Goal: Task Accomplishment & Management: Manage account settings

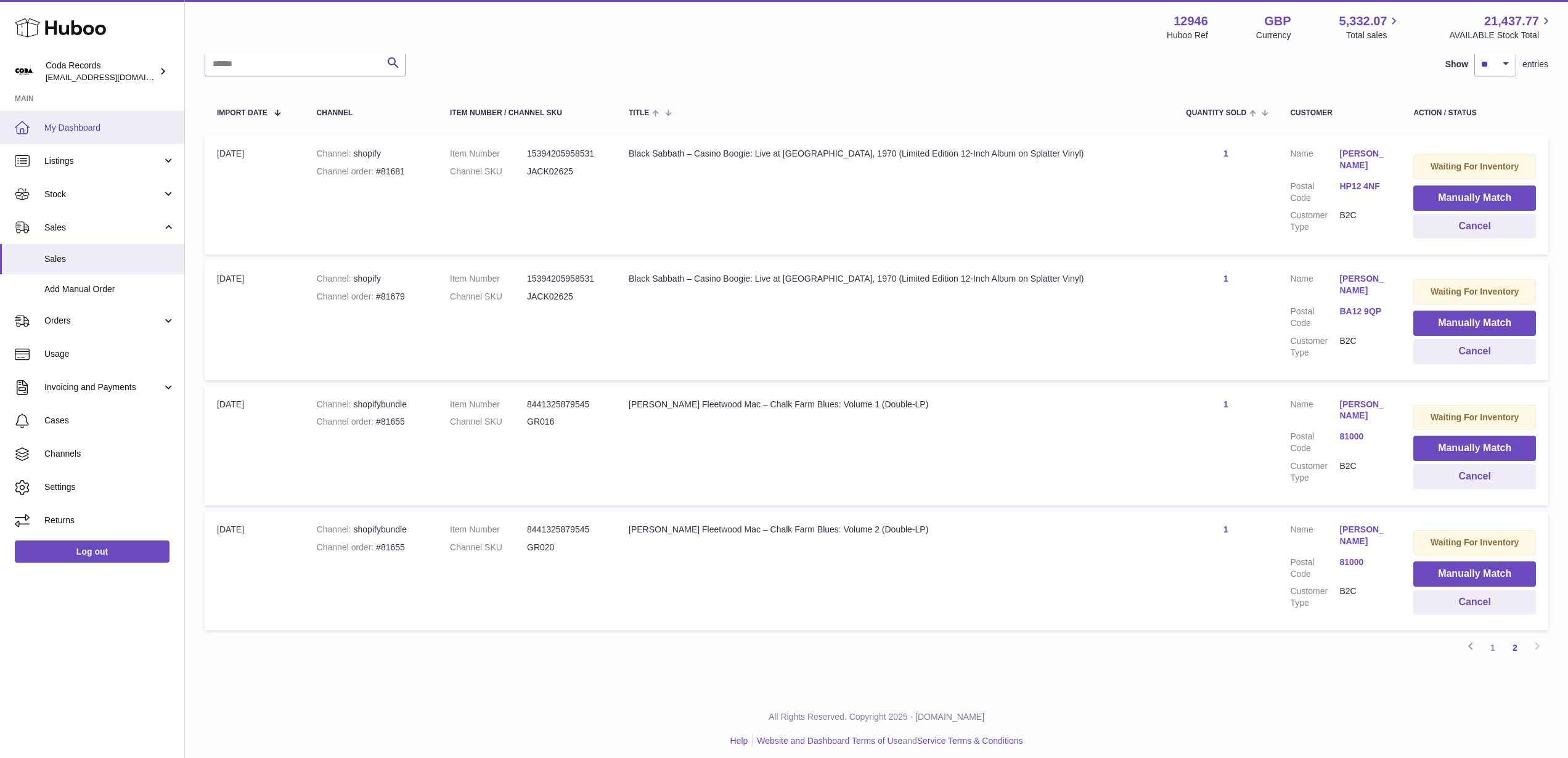
click at [106, 131] on span "My Dashboard" at bounding box center [110, 128] width 131 height 11
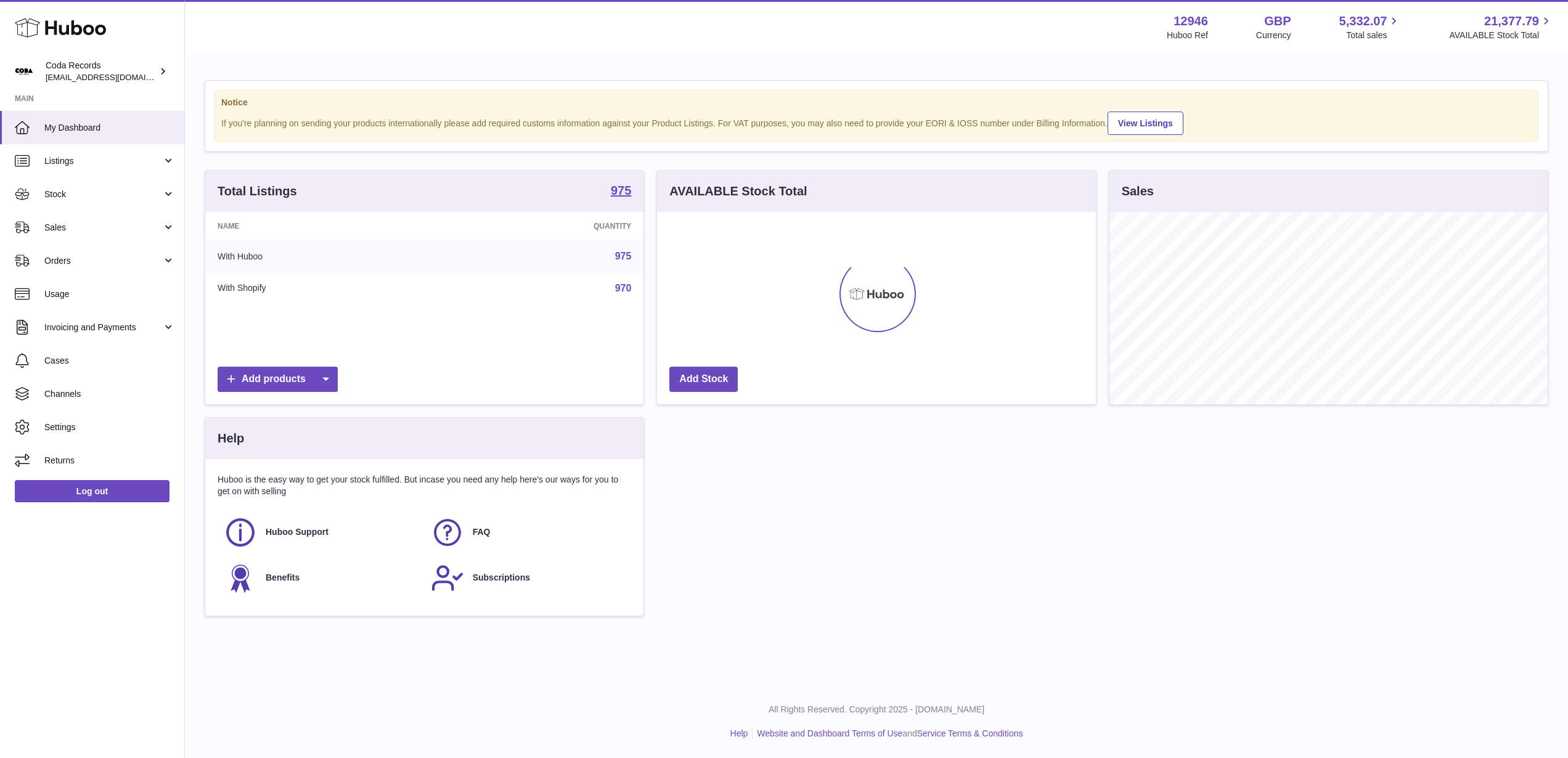
scroll to position [193, 438]
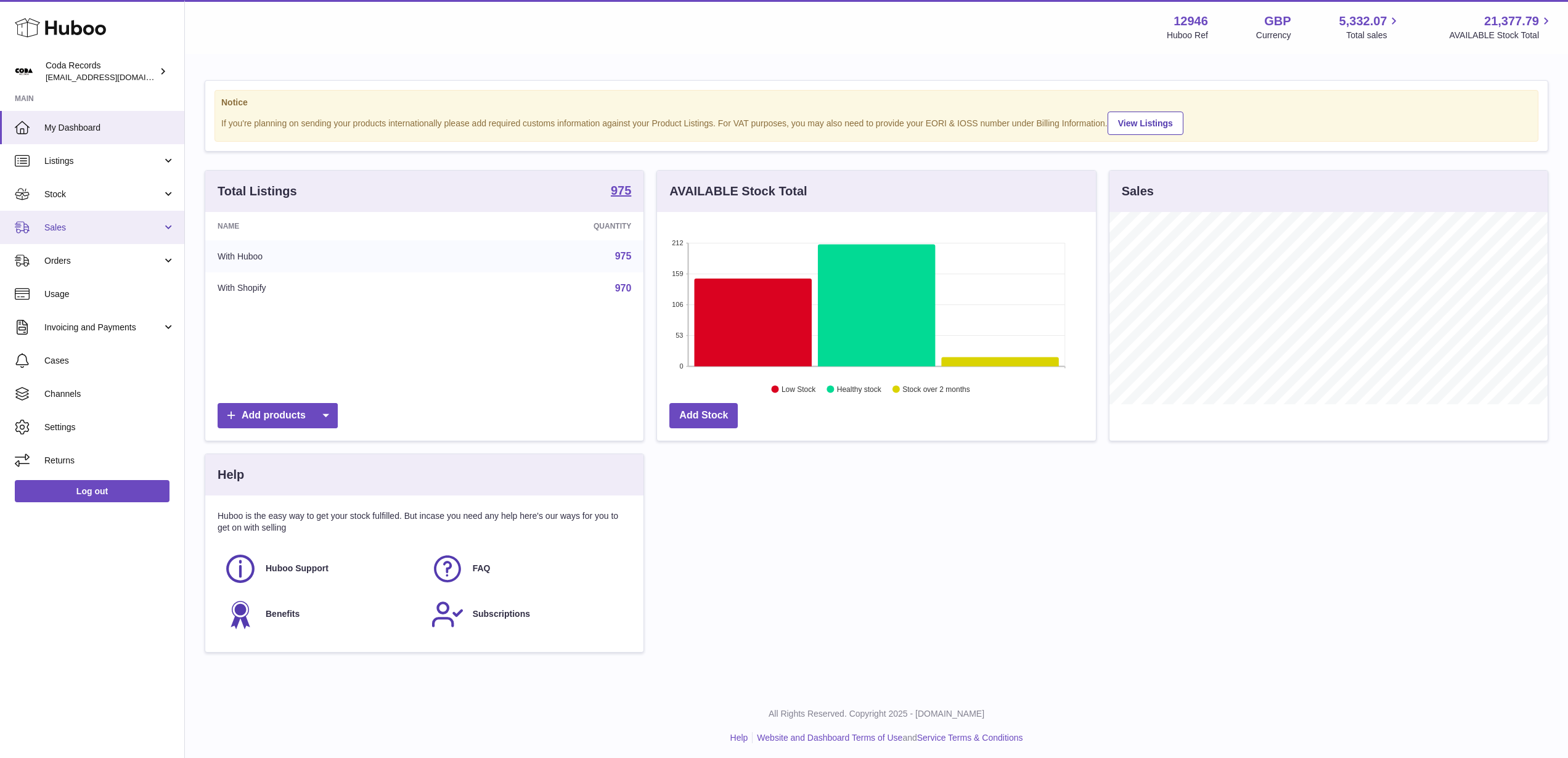
click at [82, 225] on span "Sales" at bounding box center [103, 228] width 118 height 11
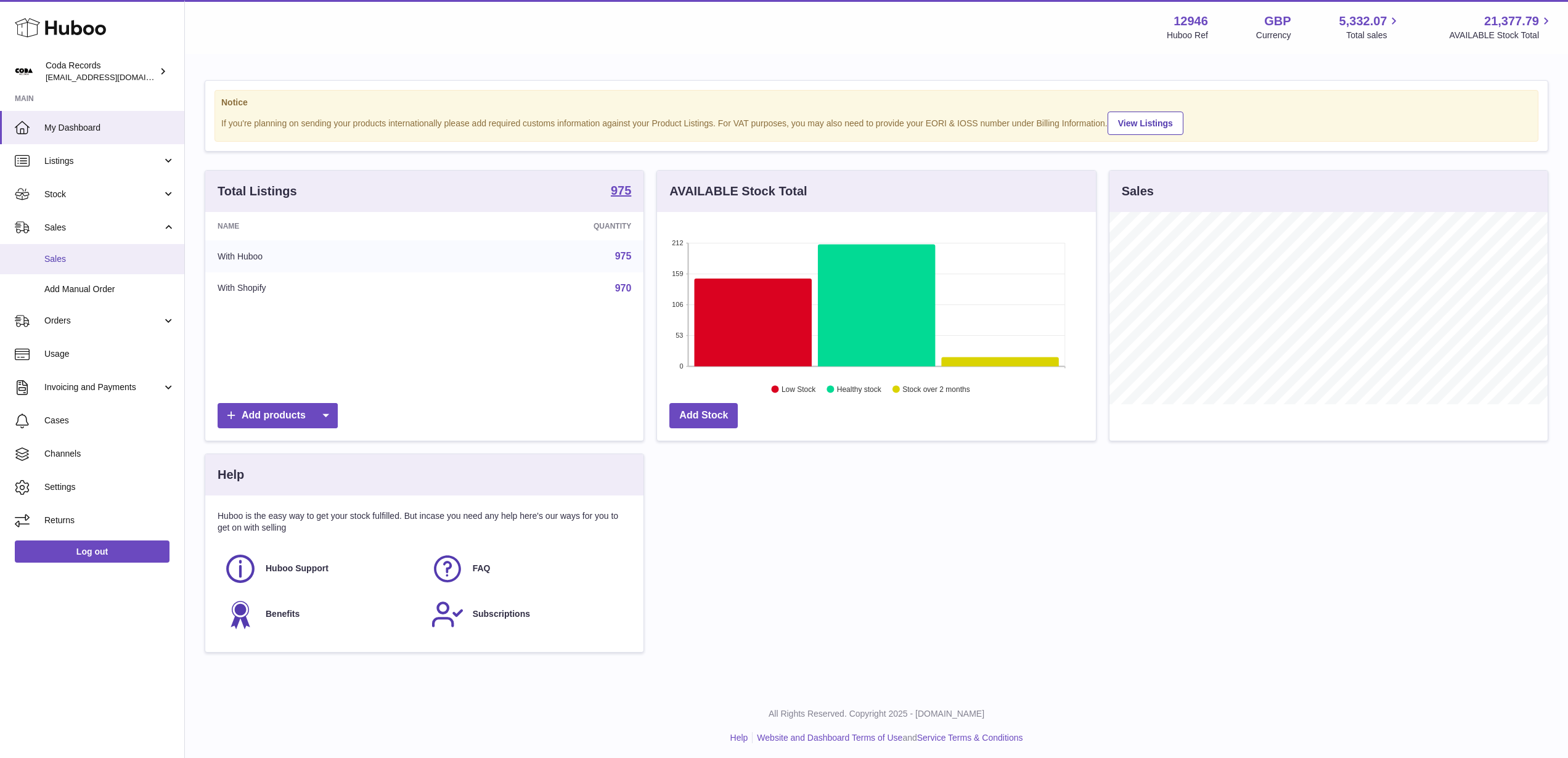
click at [104, 259] on span "Sales" at bounding box center [110, 259] width 131 height 11
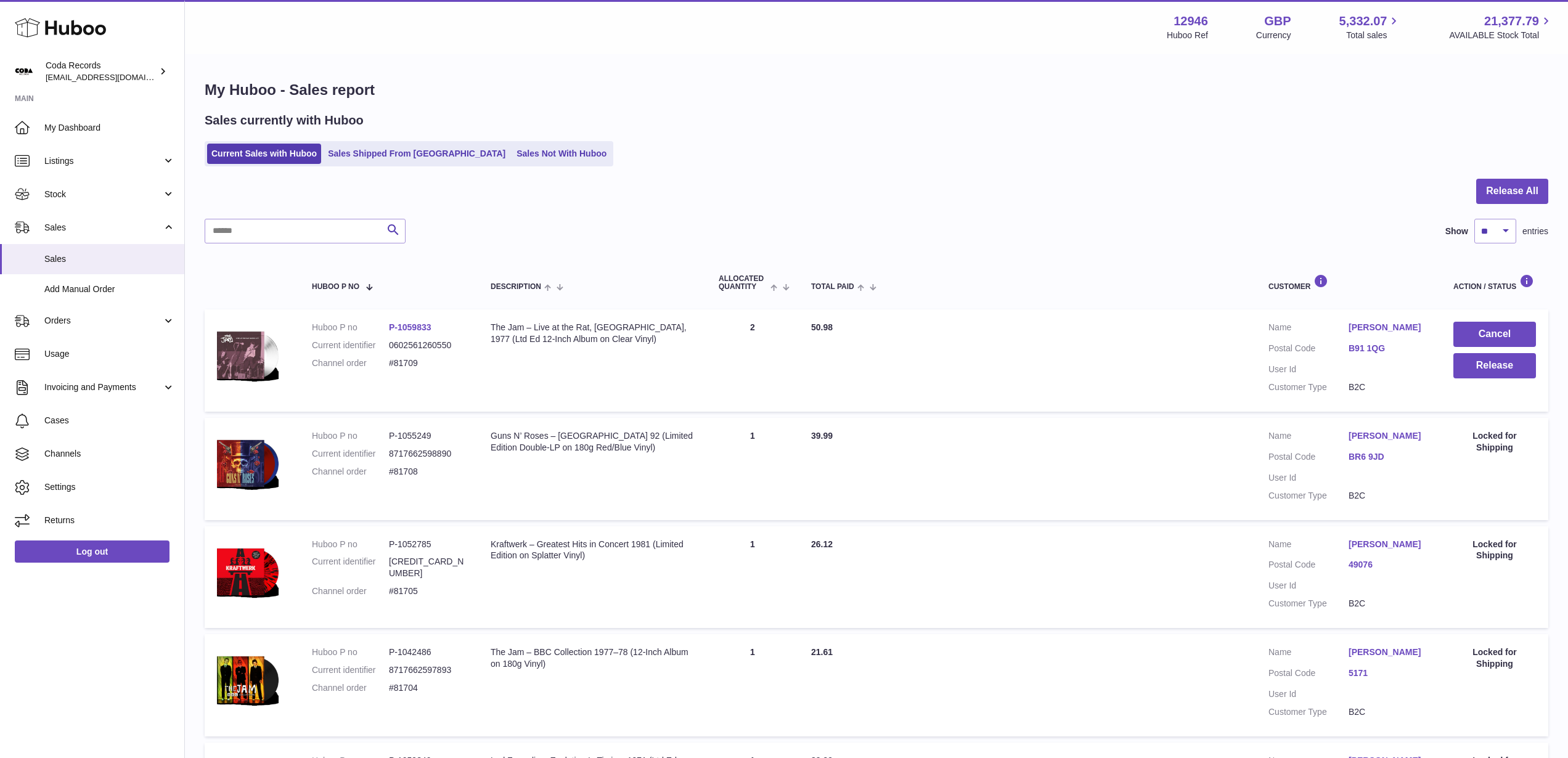
click at [1358, 332] on link "Kevin Pitt" at bounding box center [1389, 327] width 80 height 11
click at [1146, 252] on div at bounding box center [784, 379] width 1568 height 758
click at [1524, 369] on button "Release" at bounding box center [1495, 366] width 82 height 26
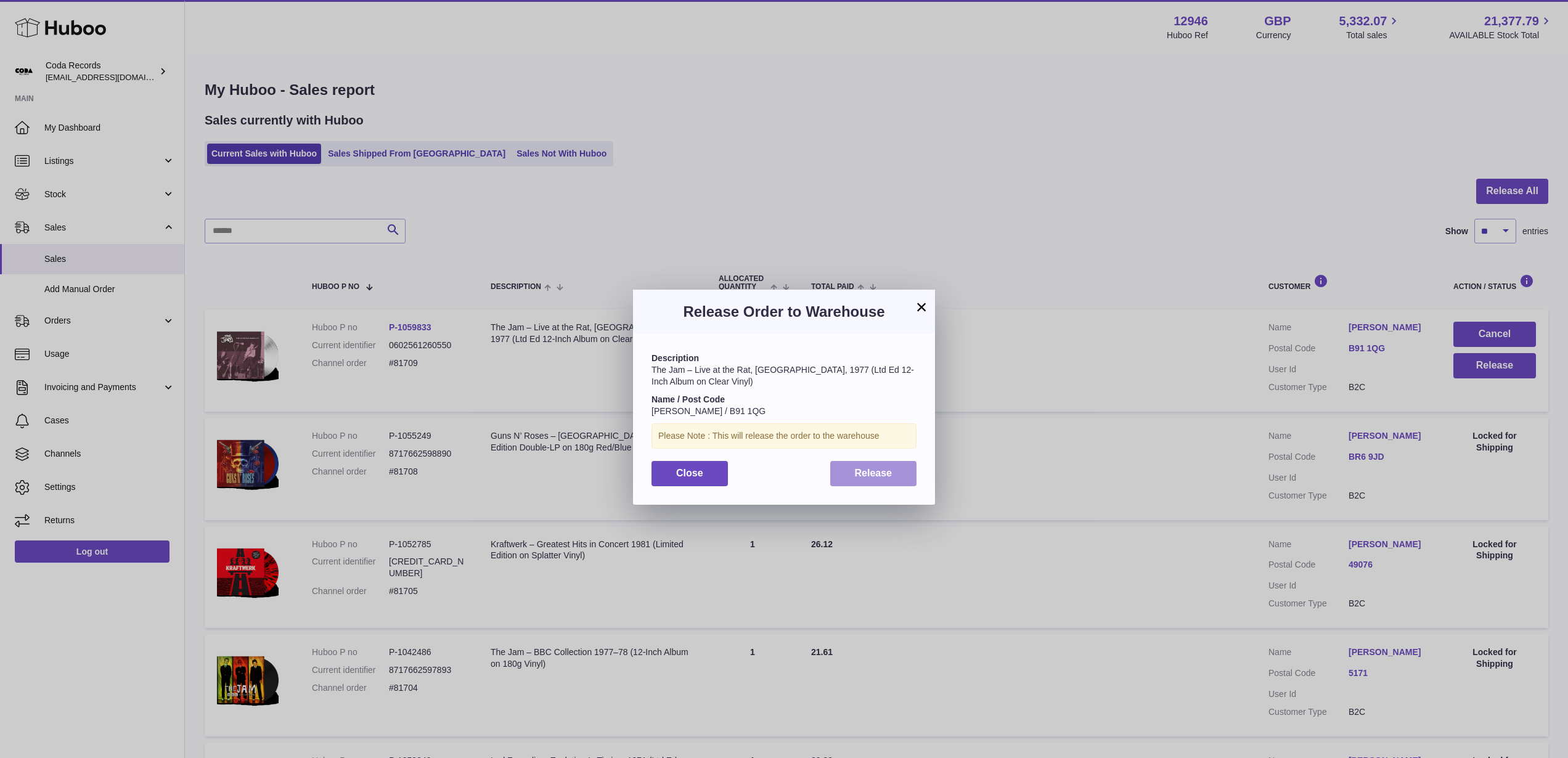
click at [908, 470] on button "Release" at bounding box center [874, 474] width 87 height 26
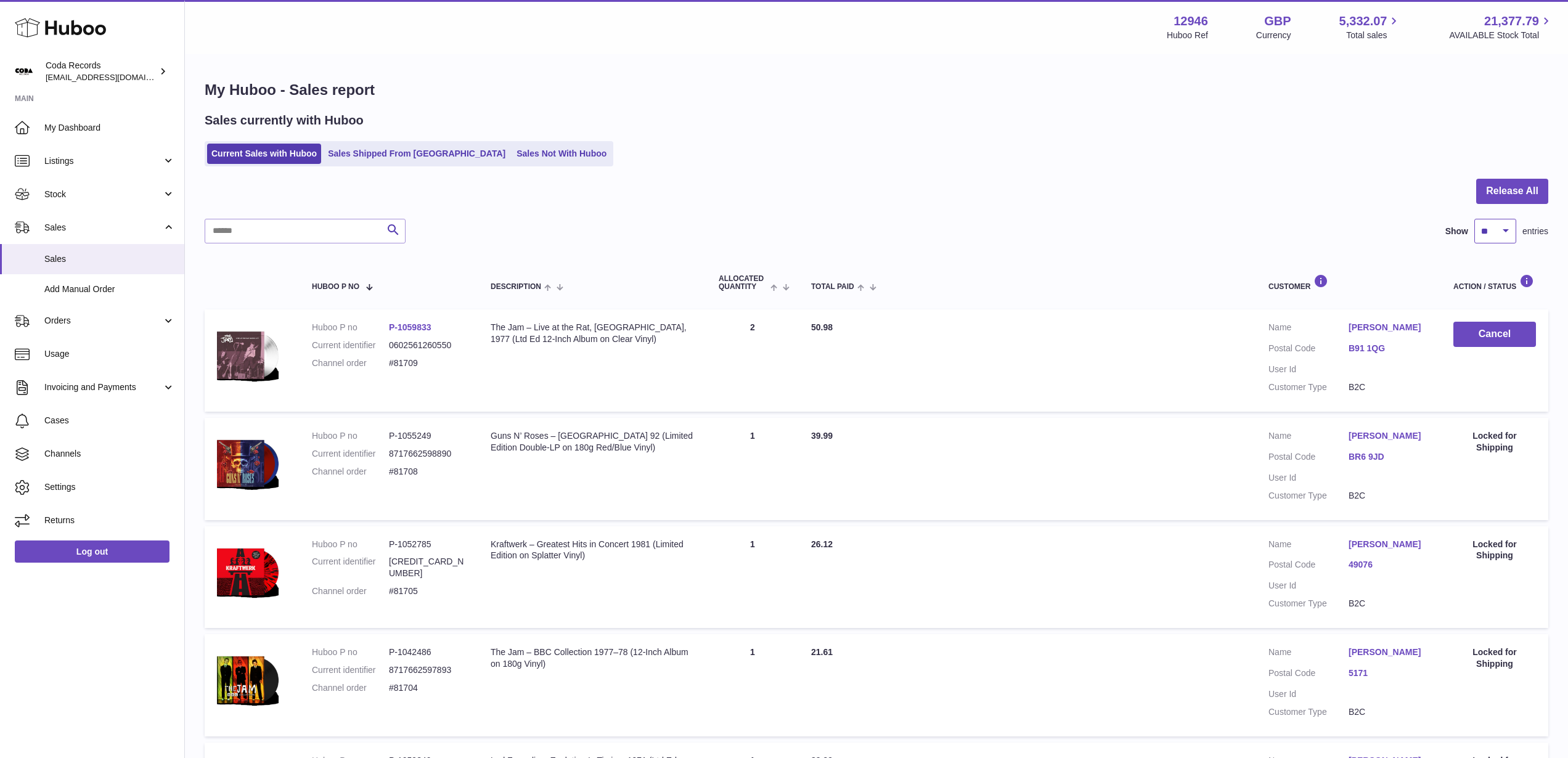
click at [1500, 229] on select "** ** ** ***" at bounding box center [1496, 231] width 42 height 25
select select "***"
click at [1475, 219] on select "** ** ** ***" at bounding box center [1496, 231] width 42 height 25
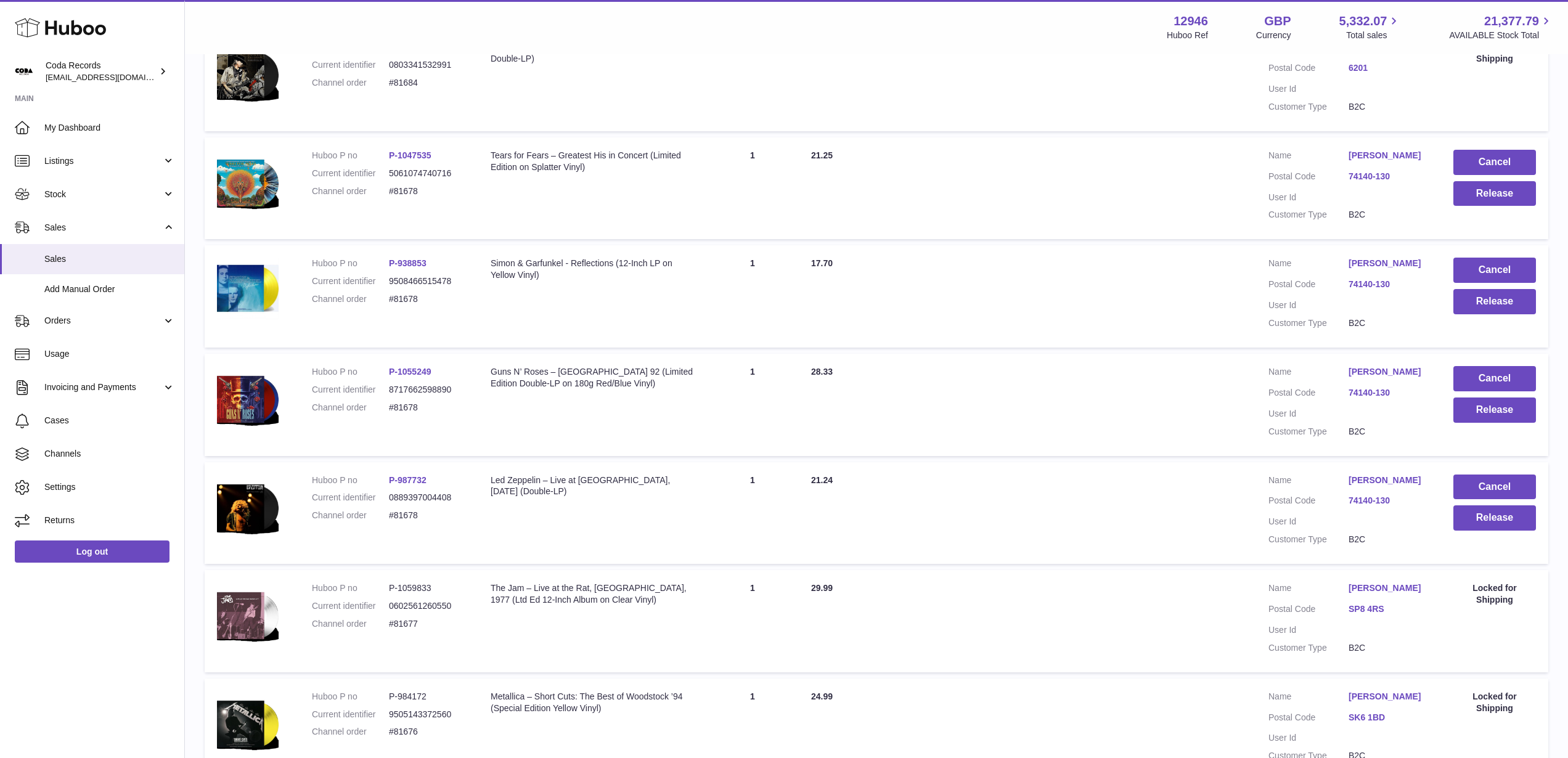
scroll to position [3524, 0]
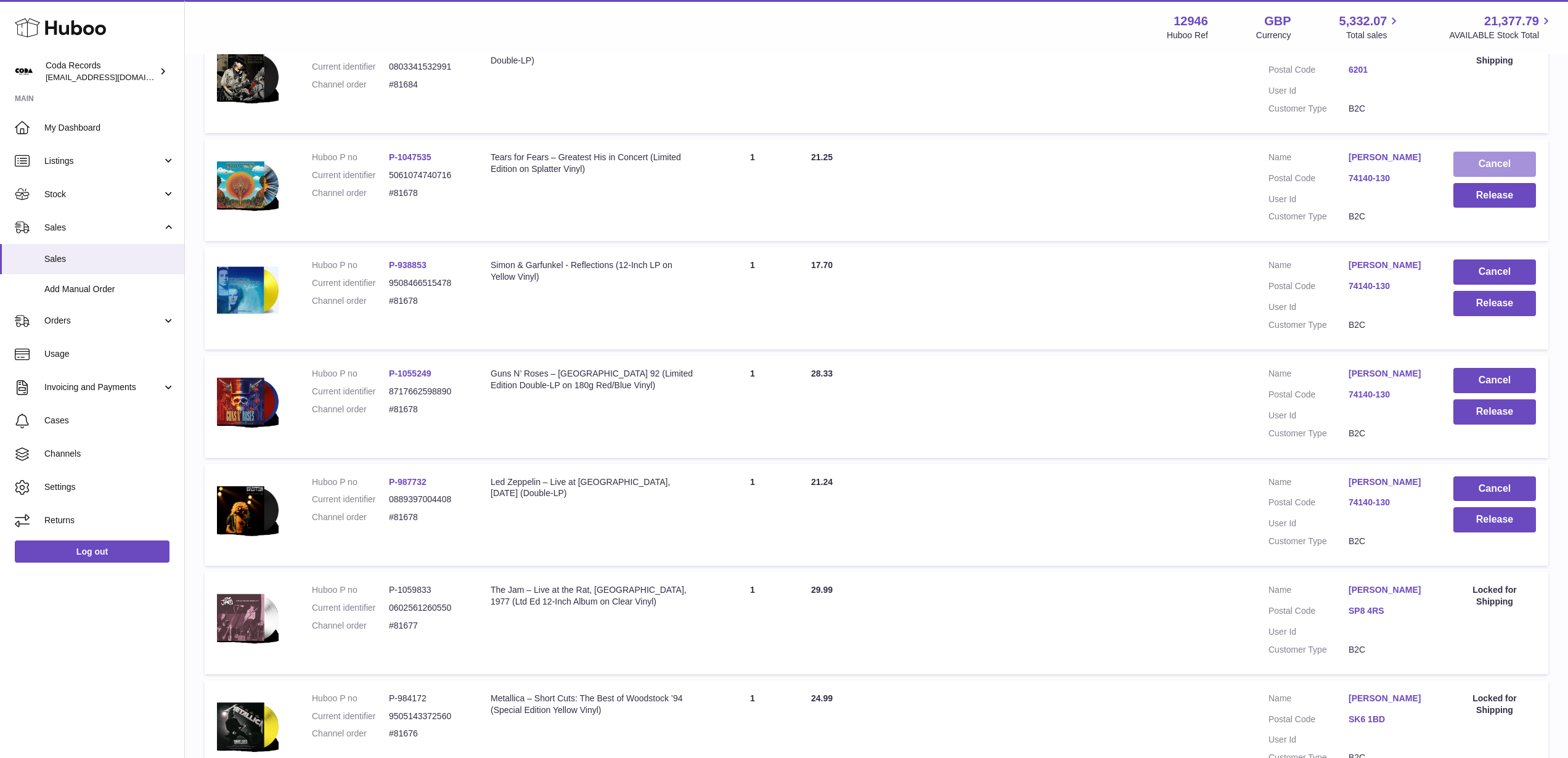
click at [1473, 162] on button "Cancel" at bounding box center [1495, 164] width 82 height 26
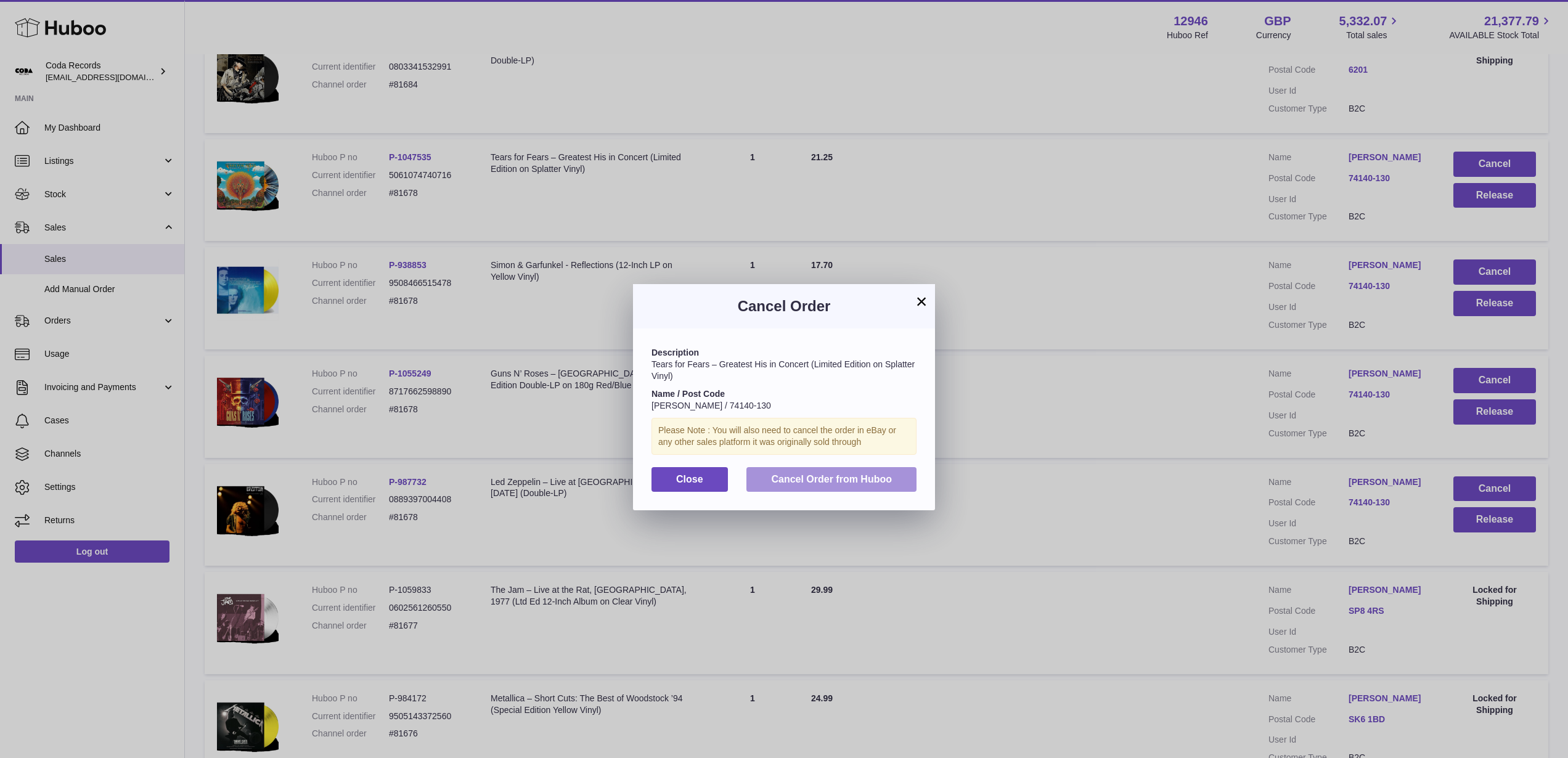
click at [909, 477] on button "Cancel Order from Huboo" at bounding box center [831, 480] width 170 height 26
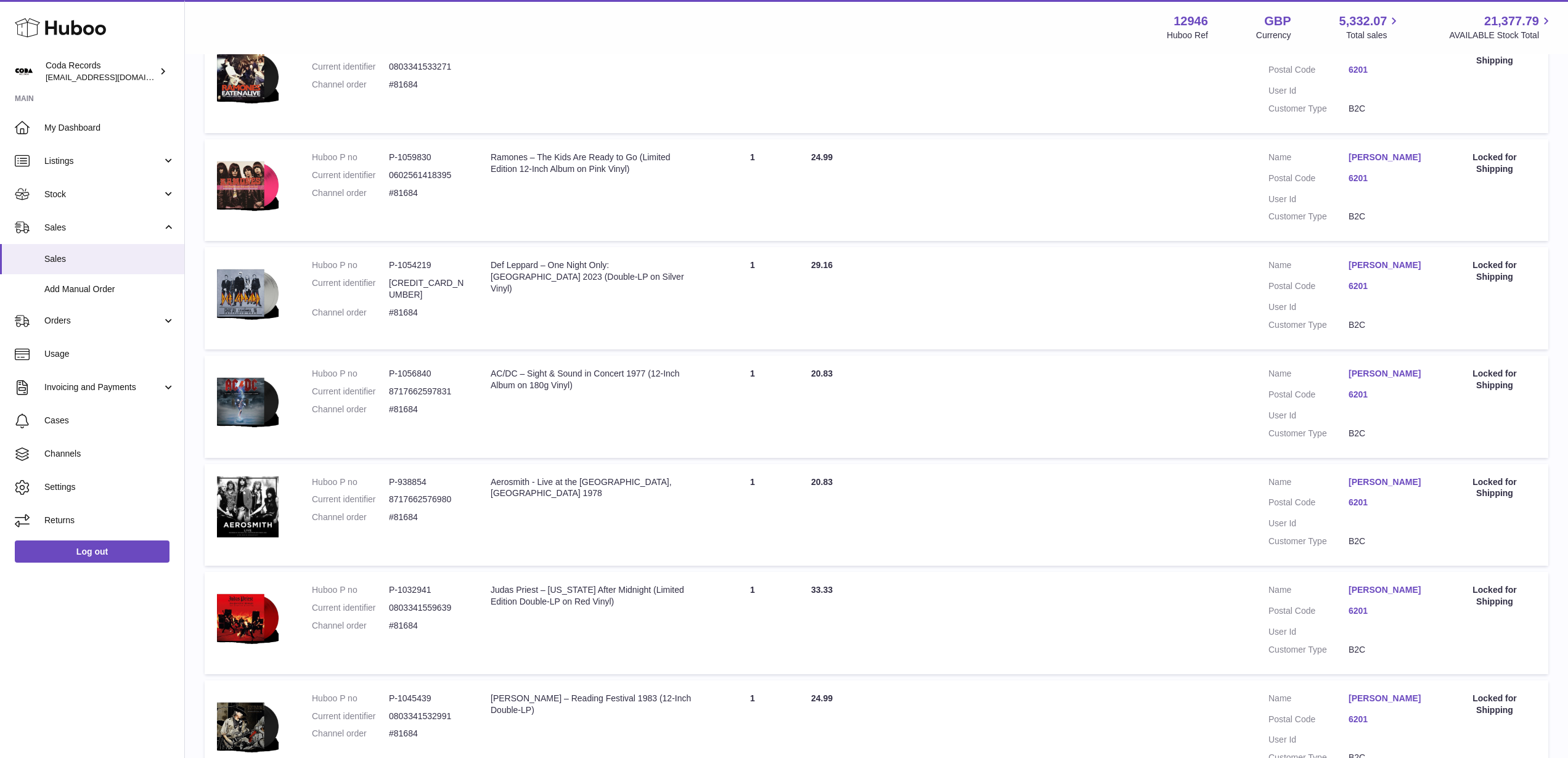
scroll to position [4243, 0]
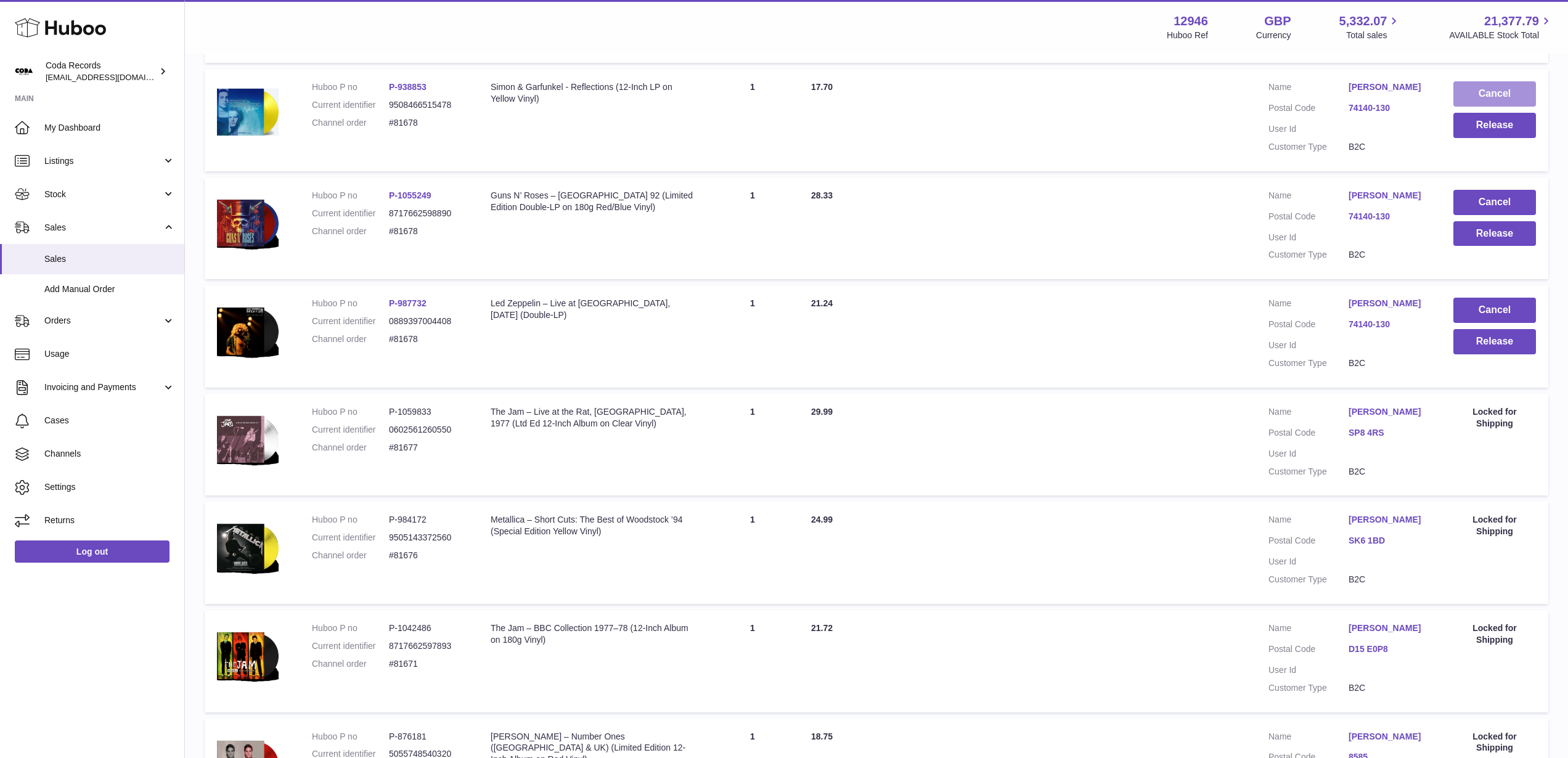
click at [1470, 106] on button "Cancel" at bounding box center [1495, 94] width 82 height 26
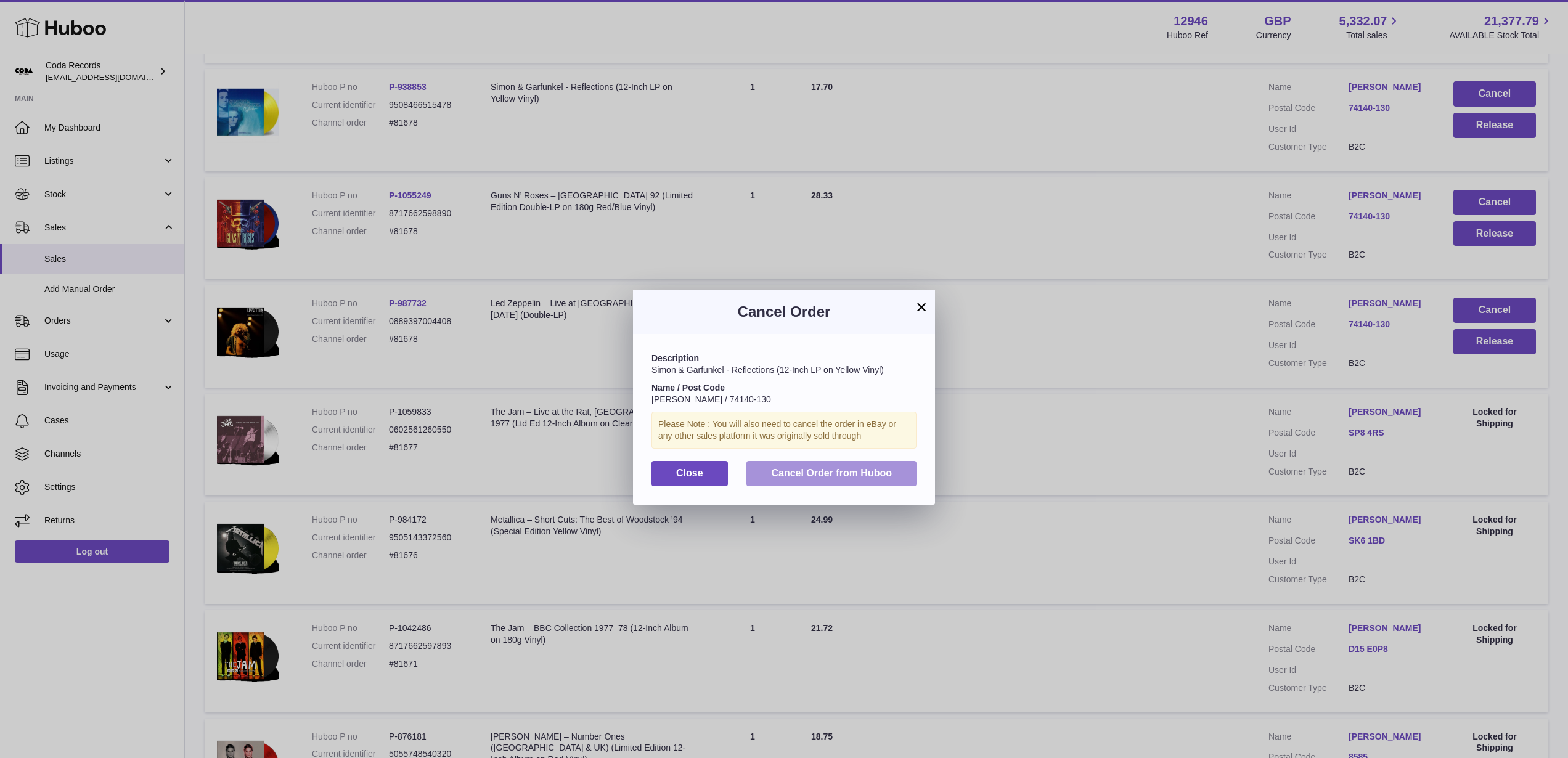
drag, startPoint x: 855, startPoint y: 476, endPoint x: 868, endPoint y: 470, distance: 14.3
click at [855, 476] on span "Cancel Order from Huboo" at bounding box center [831, 472] width 121 height 10
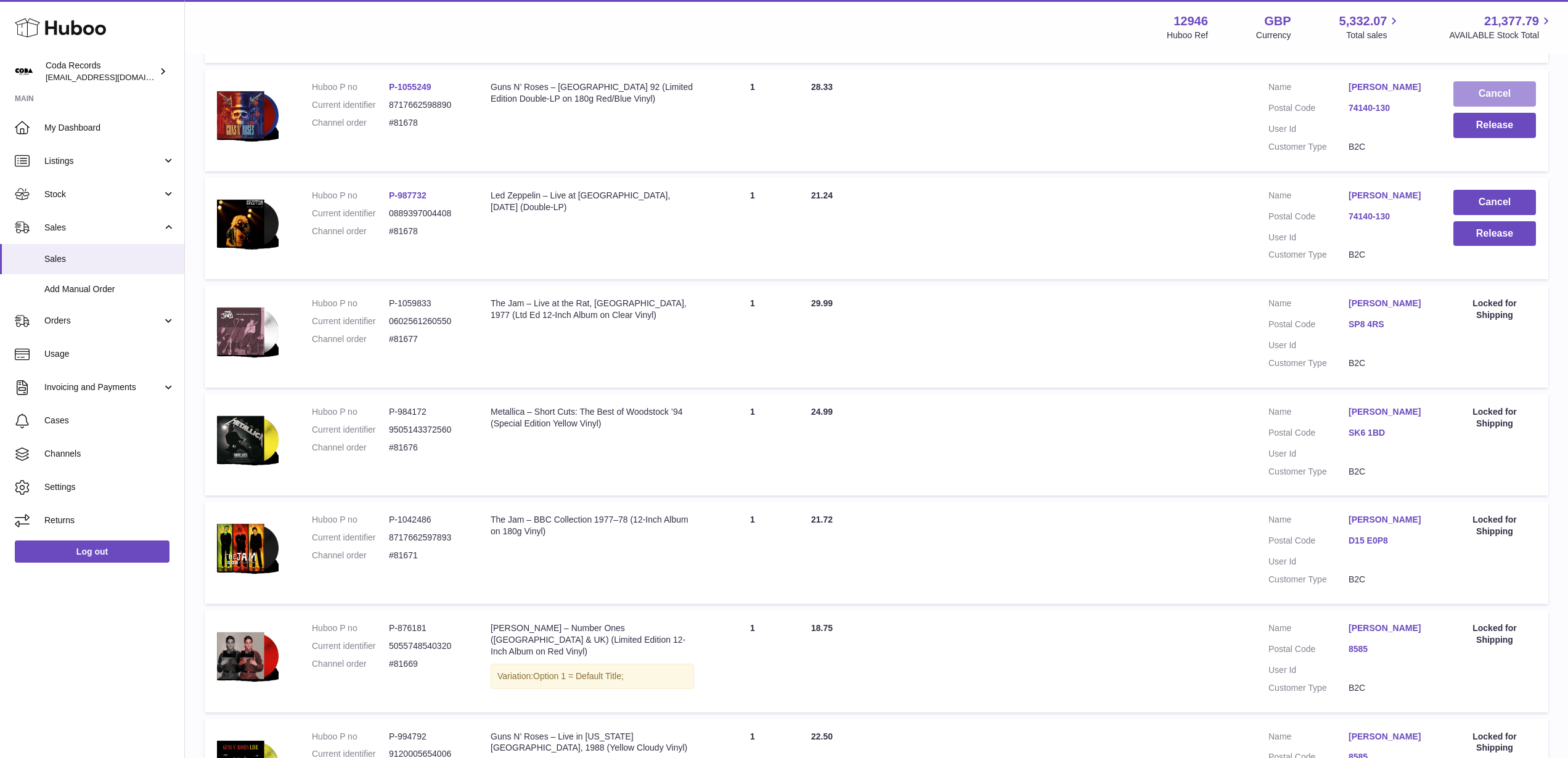
click at [1497, 106] on button "Cancel" at bounding box center [1495, 94] width 82 height 26
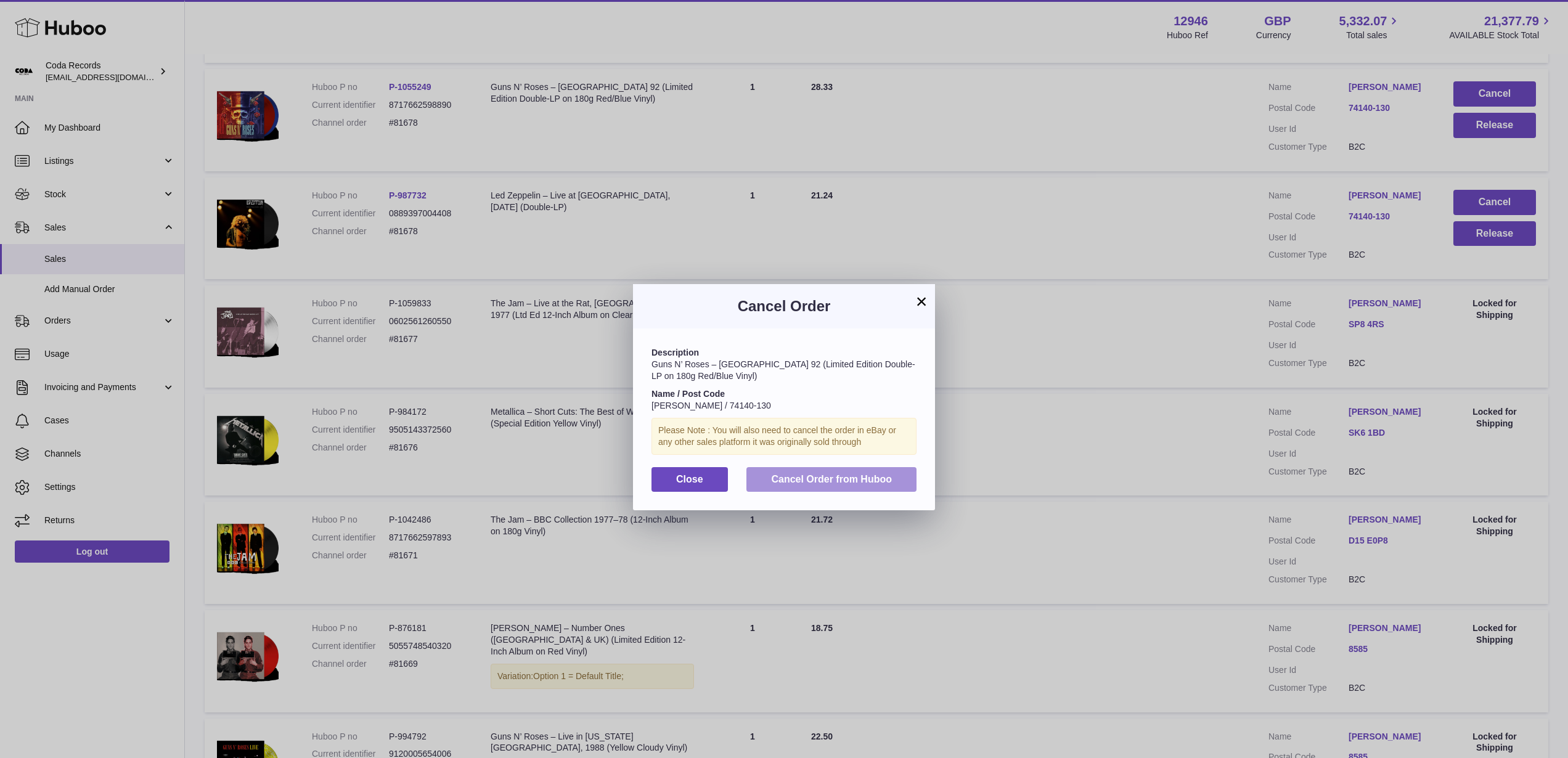
click at [861, 472] on button "Cancel Order from Huboo" at bounding box center [831, 480] width 170 height 26
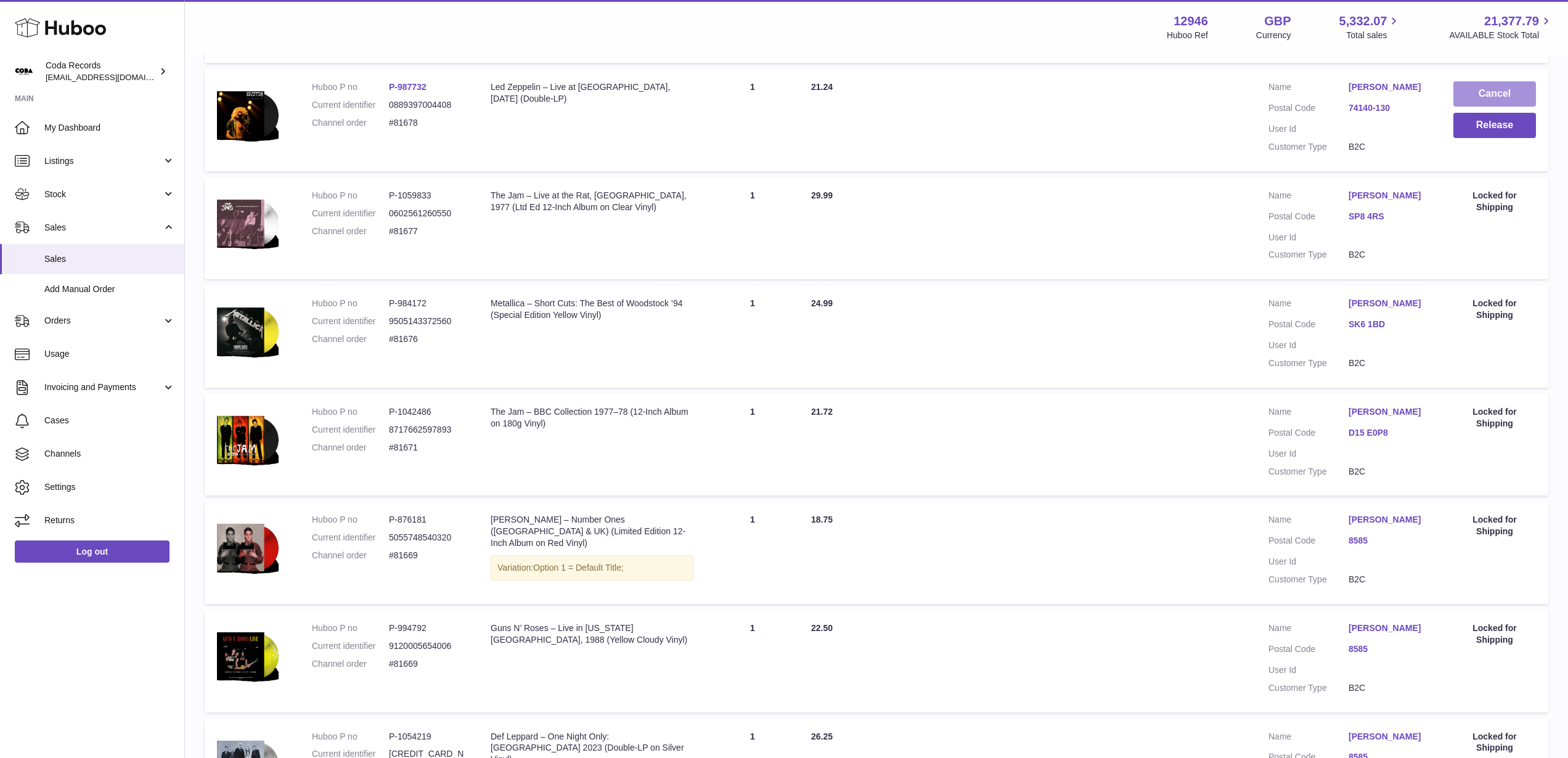
click at [1465, 106] on button "Cancel" at bounding box center [1495, 94] width 82 height 26
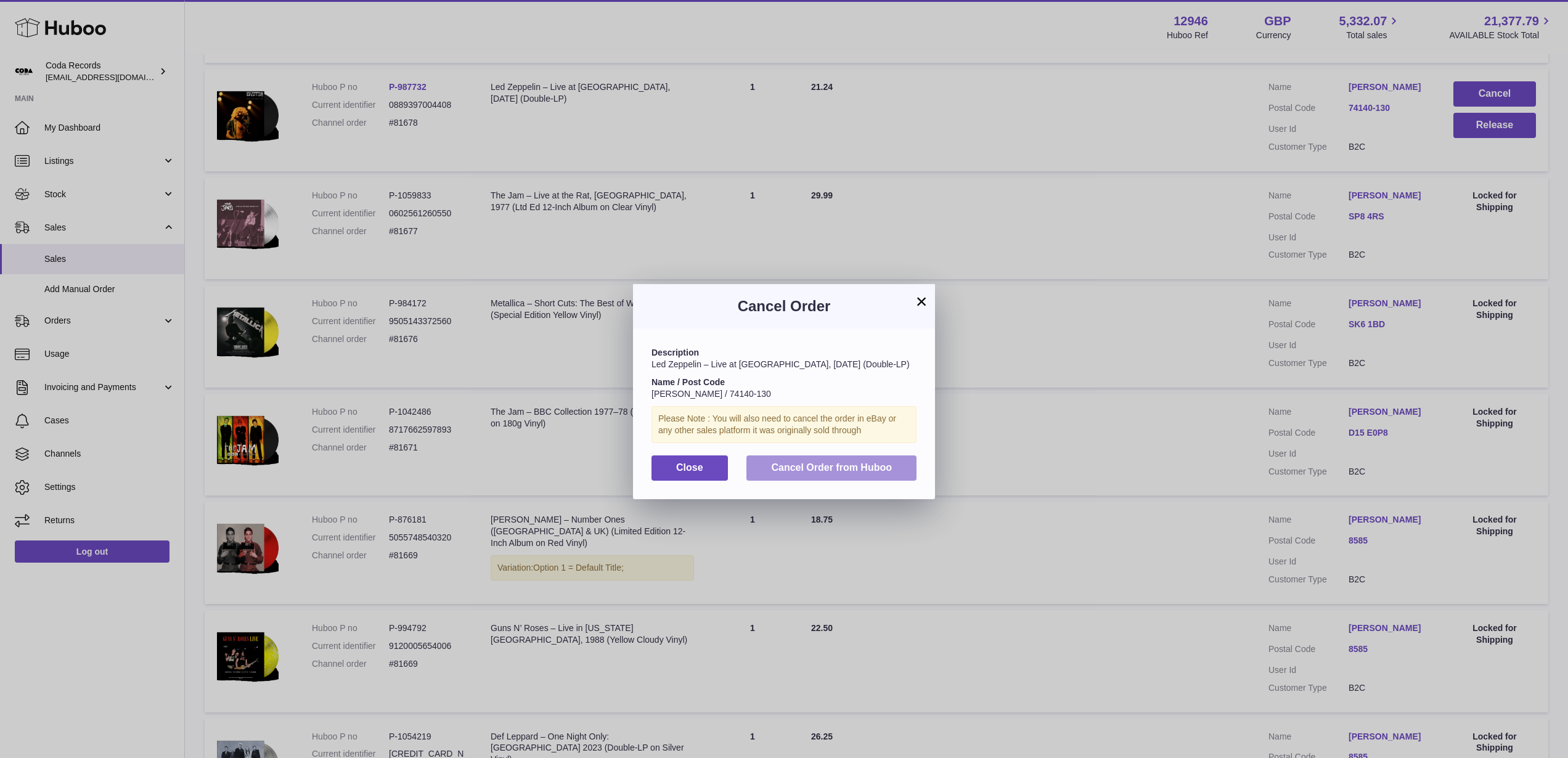
click at [865, 472] on span "Cancel Order from Huboo" at bounding box center [831, 467] width 121 height 10
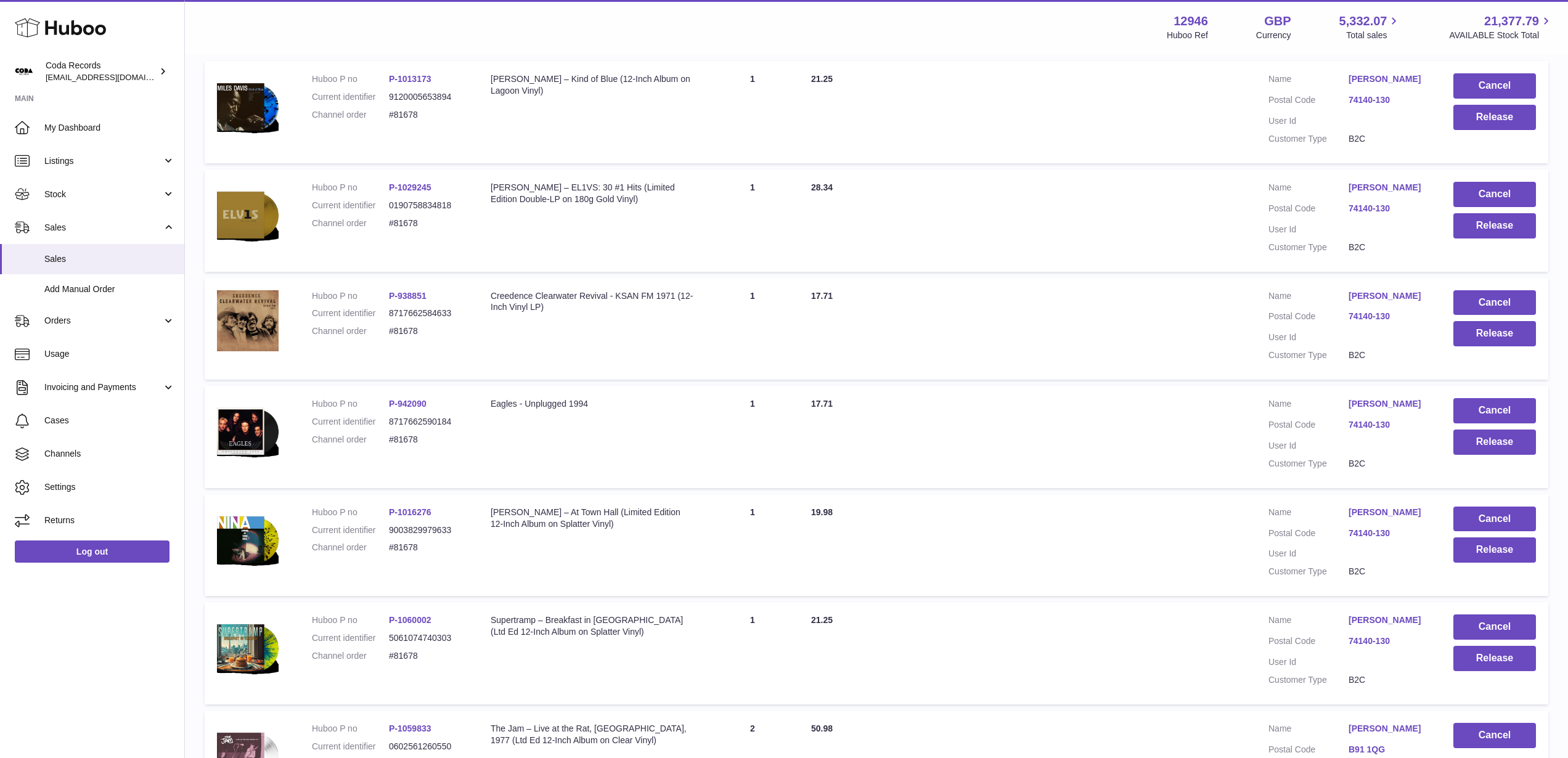
scroll to position [247, 0]
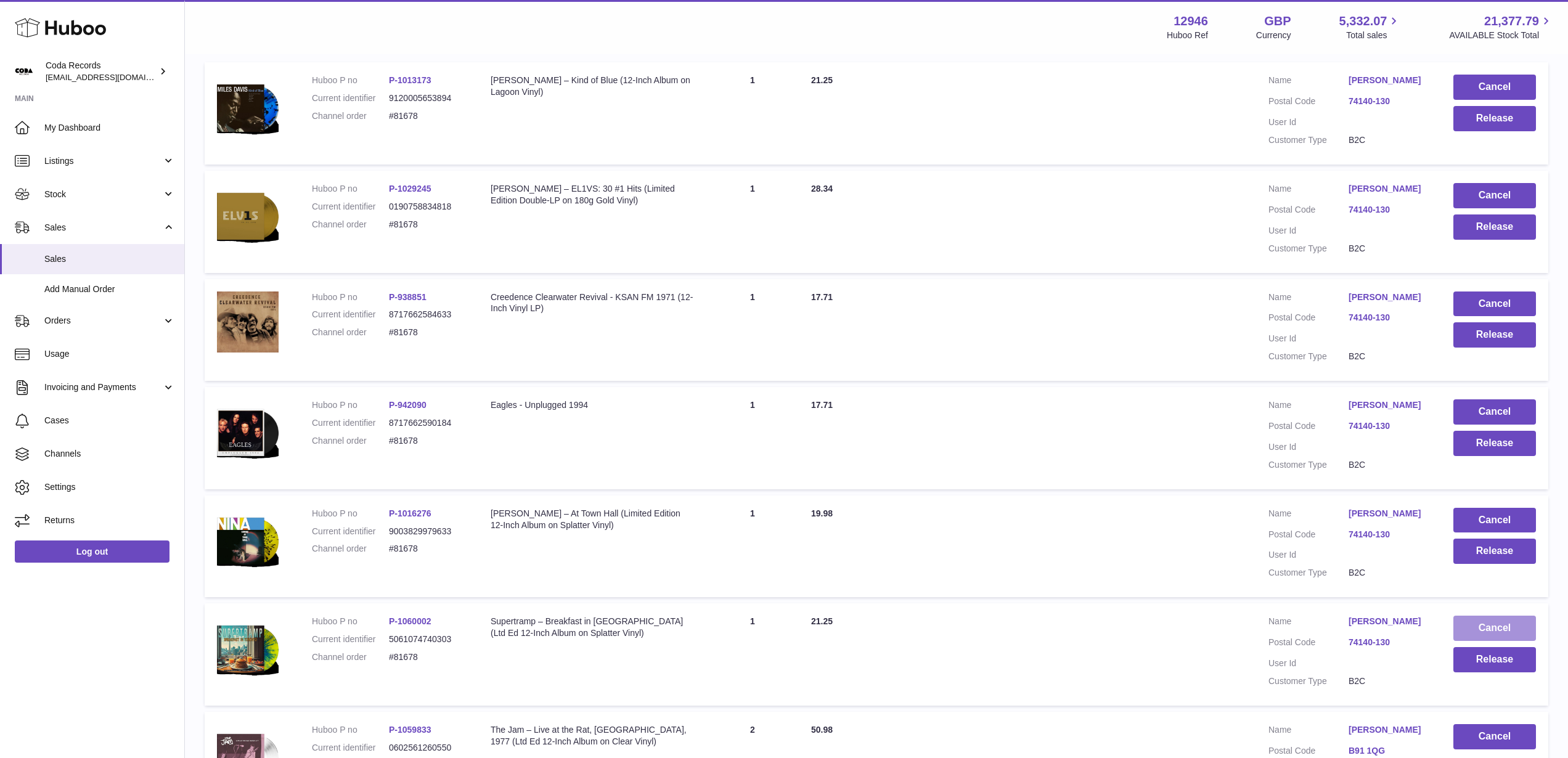
click at [1500, 641] on button "Cancel" at bounding box center [1495, 628] width 82 height 26
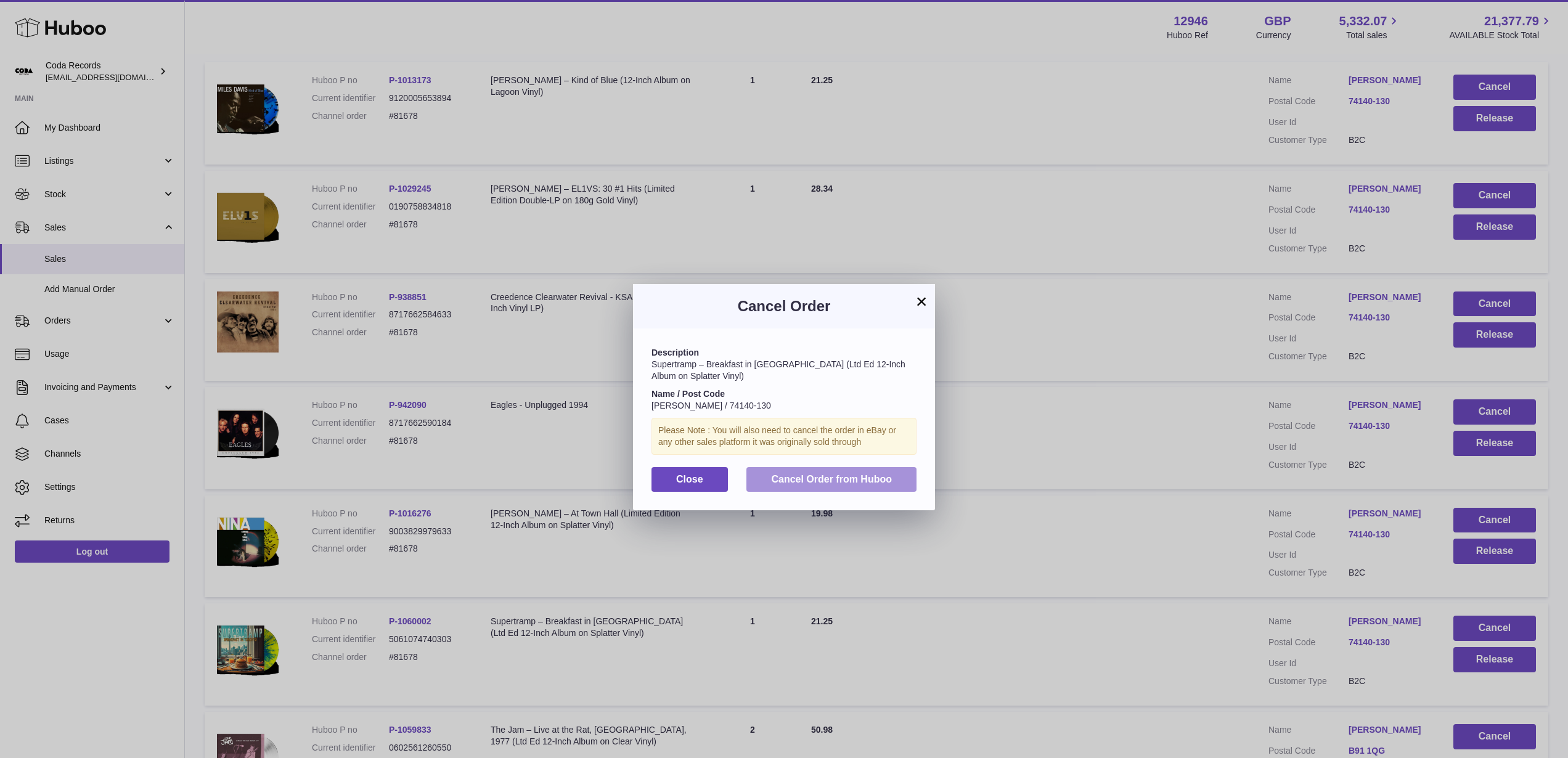
click at [889, 478] on span "Cancel Order from Huboo" at bounding box center [831, 479] width 121 height 10
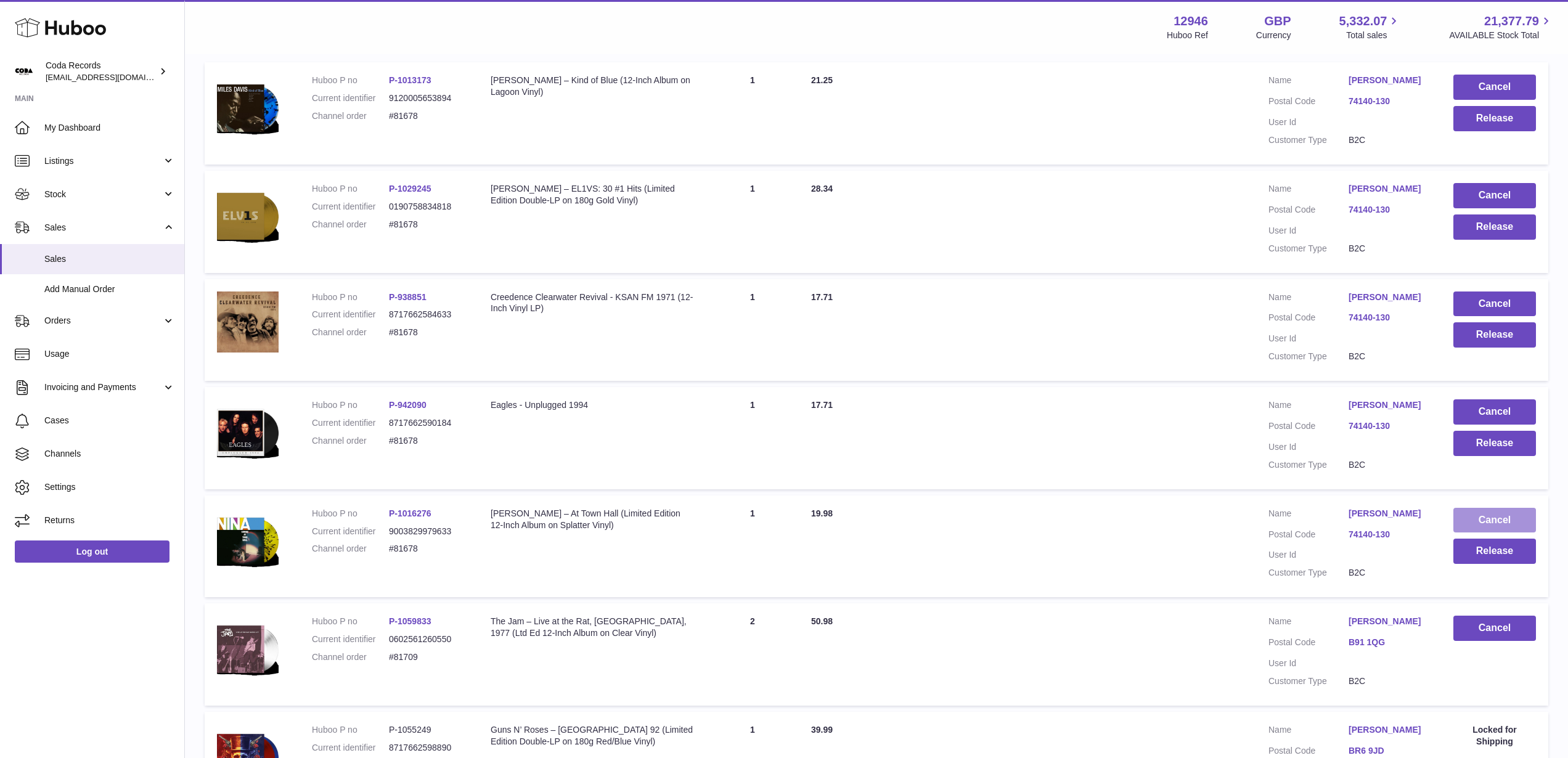
click at [1474, 533] on button "Cancel" at bounding box center [1495, 520] width 82 height 26
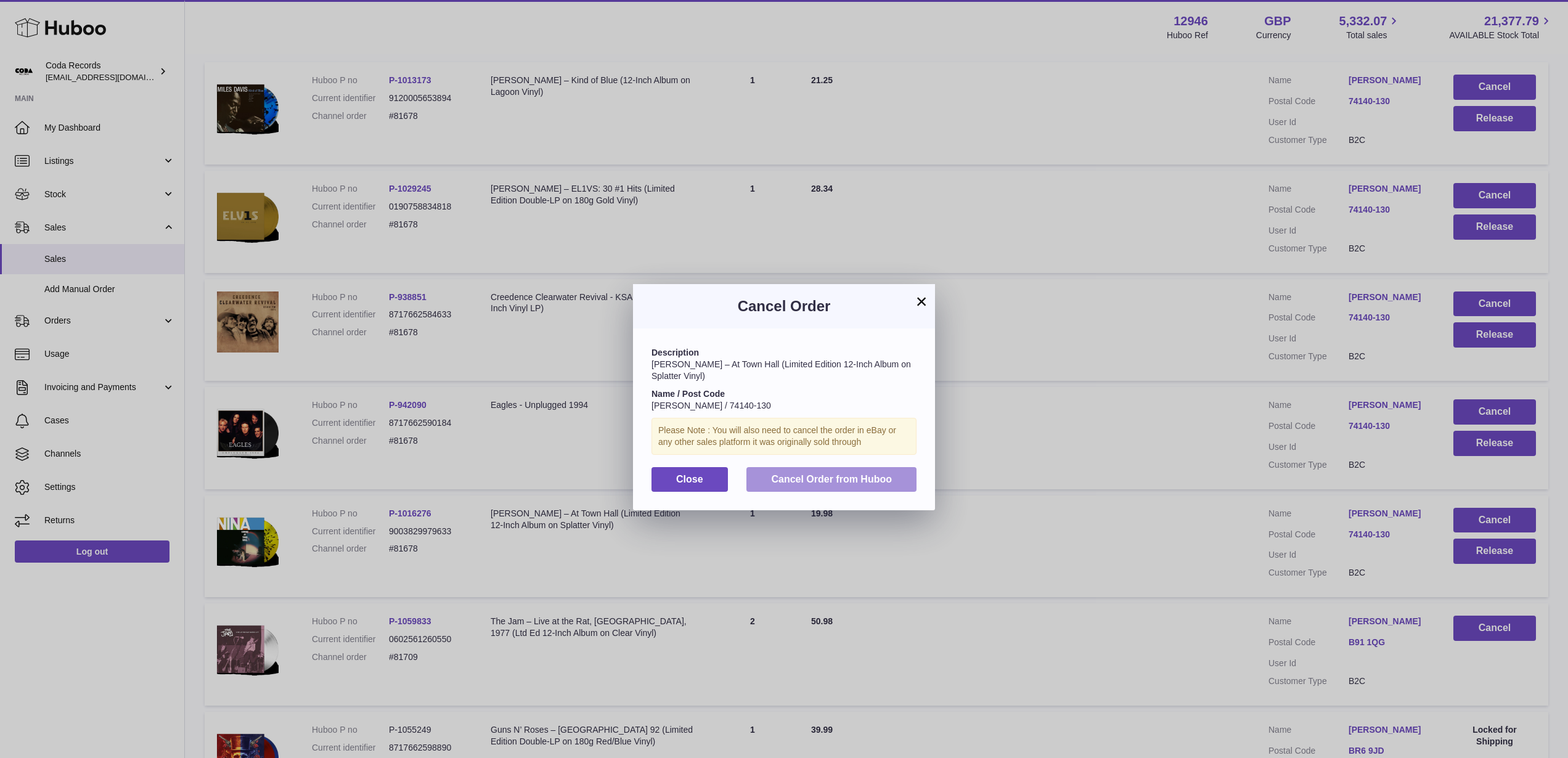
click at [871, 479] on span "Cancel Order from Huboo" at bounding box center [831, 479] width 121 height 10
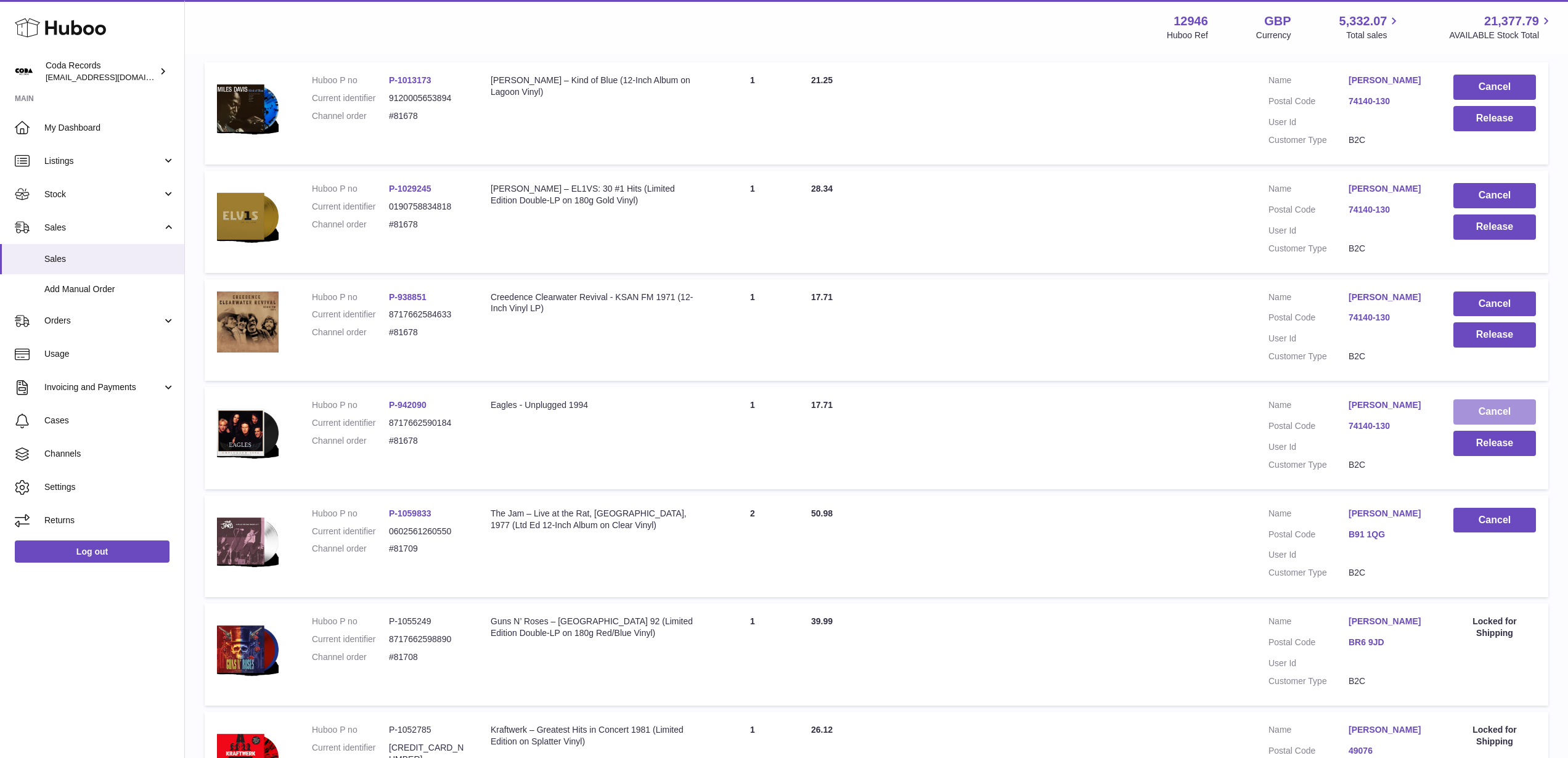
click at [1479, 425] on button "Cancel" at bounding box center [1495, 412] width 82 height 26
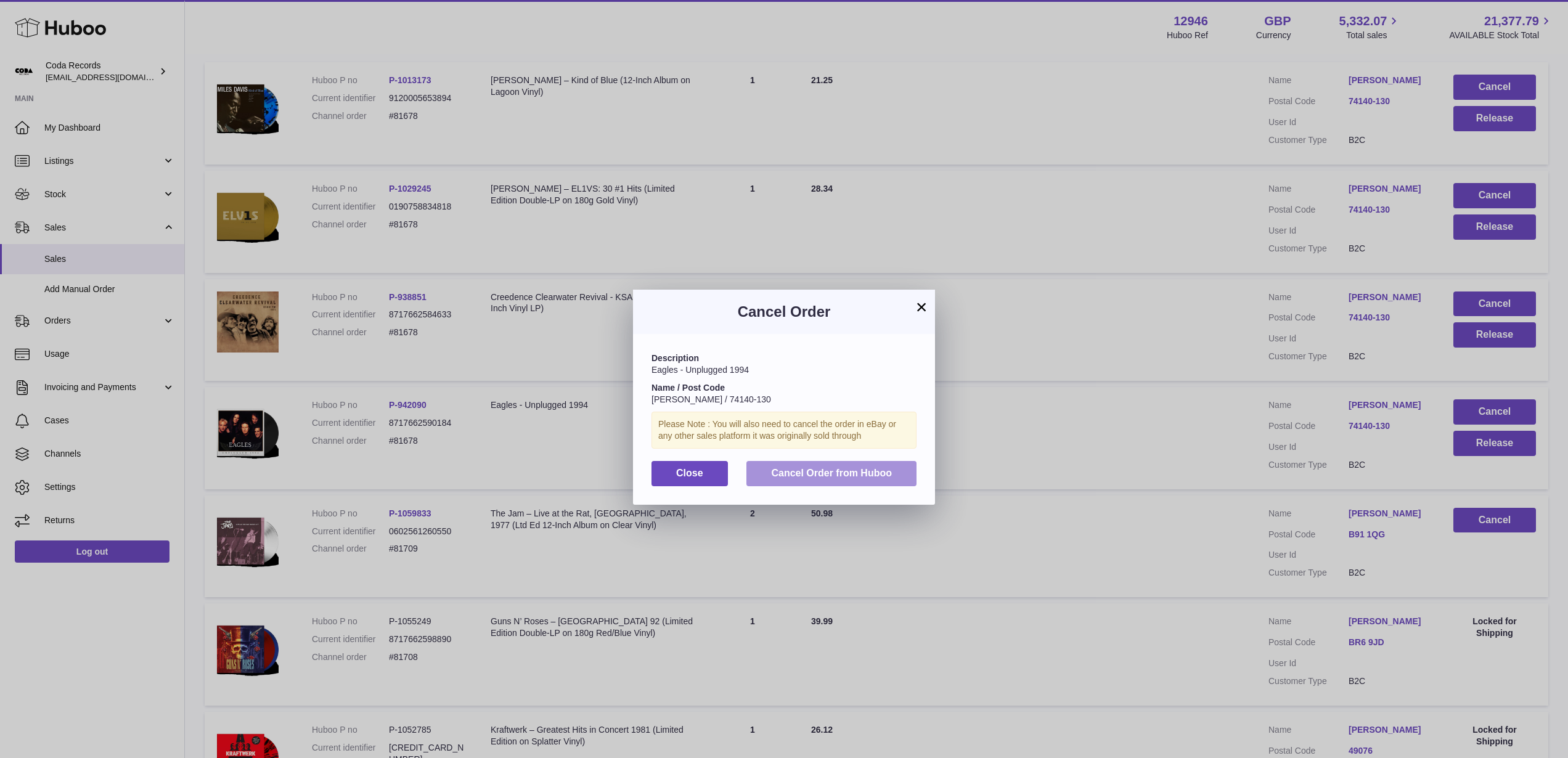
click at [906, 473] on button "Cancel Order from Huboo" at bounding box center [831, 474] width 170 height 26
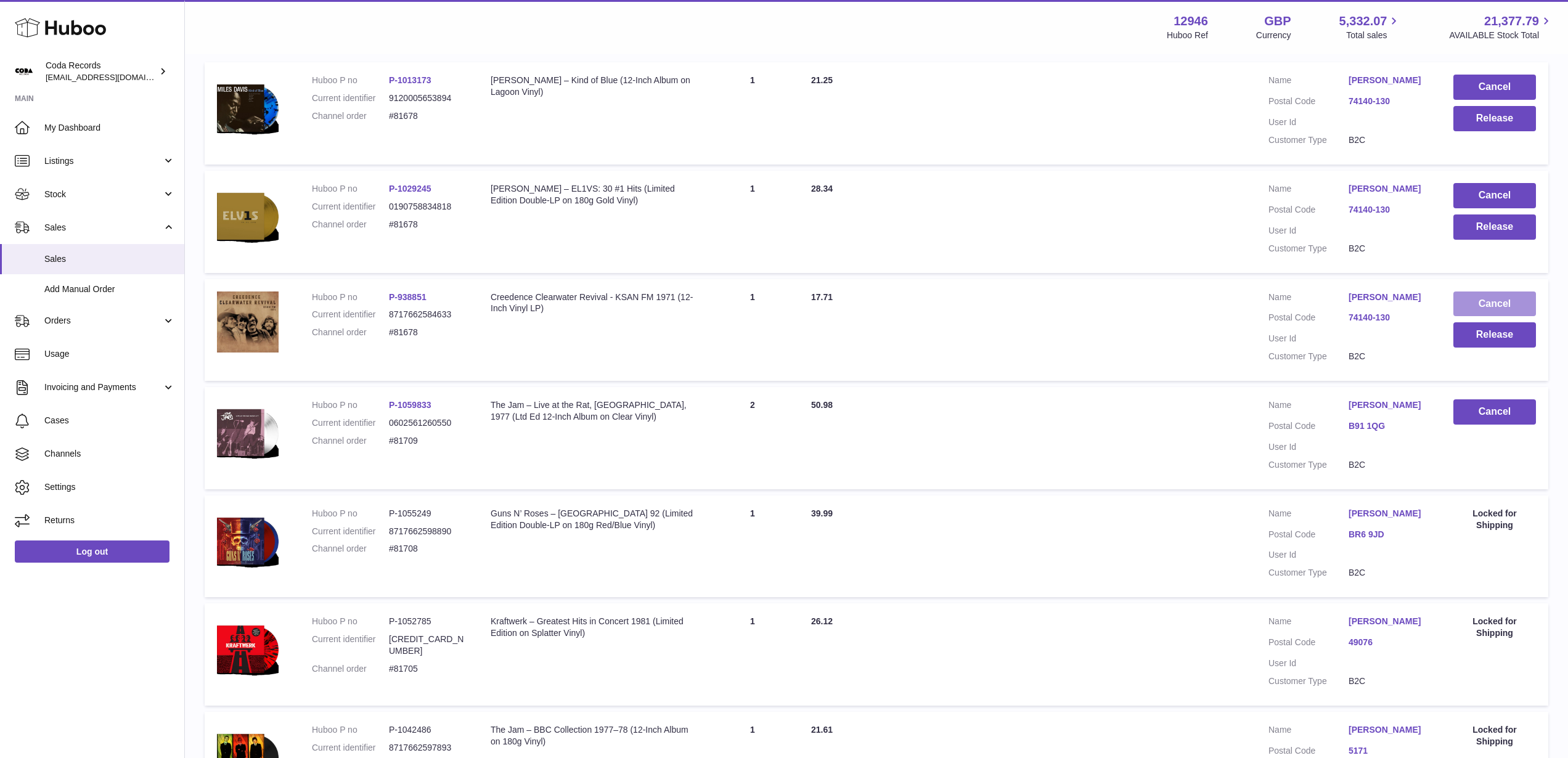
click at [1470, 317] on button "Cancel" at bounding box center [1495, 304] width 82 height 26
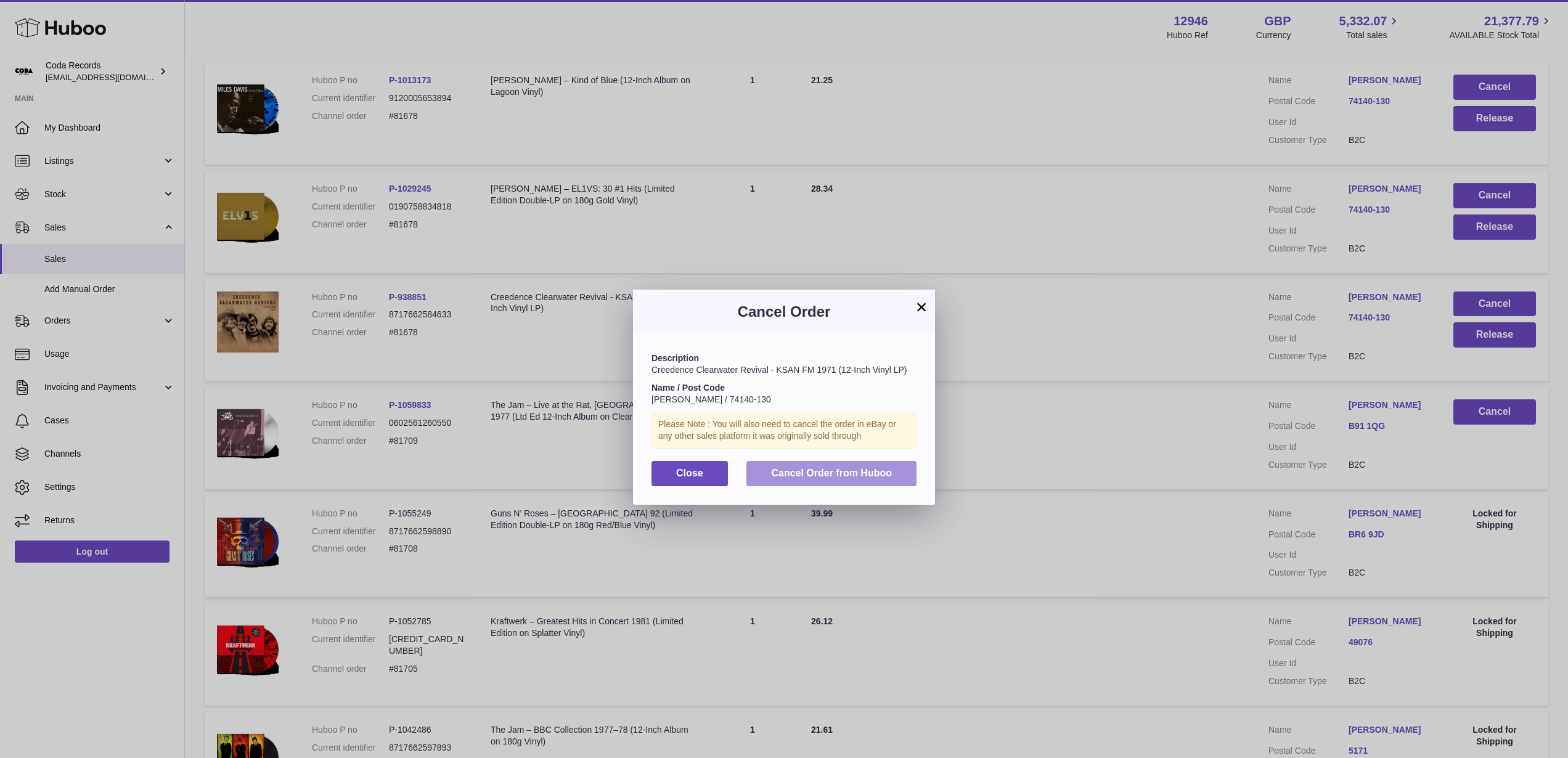
click at [874, 470] on span "Cancel Order from Huboo" at bounding box center [831, 472] width 121 height 10
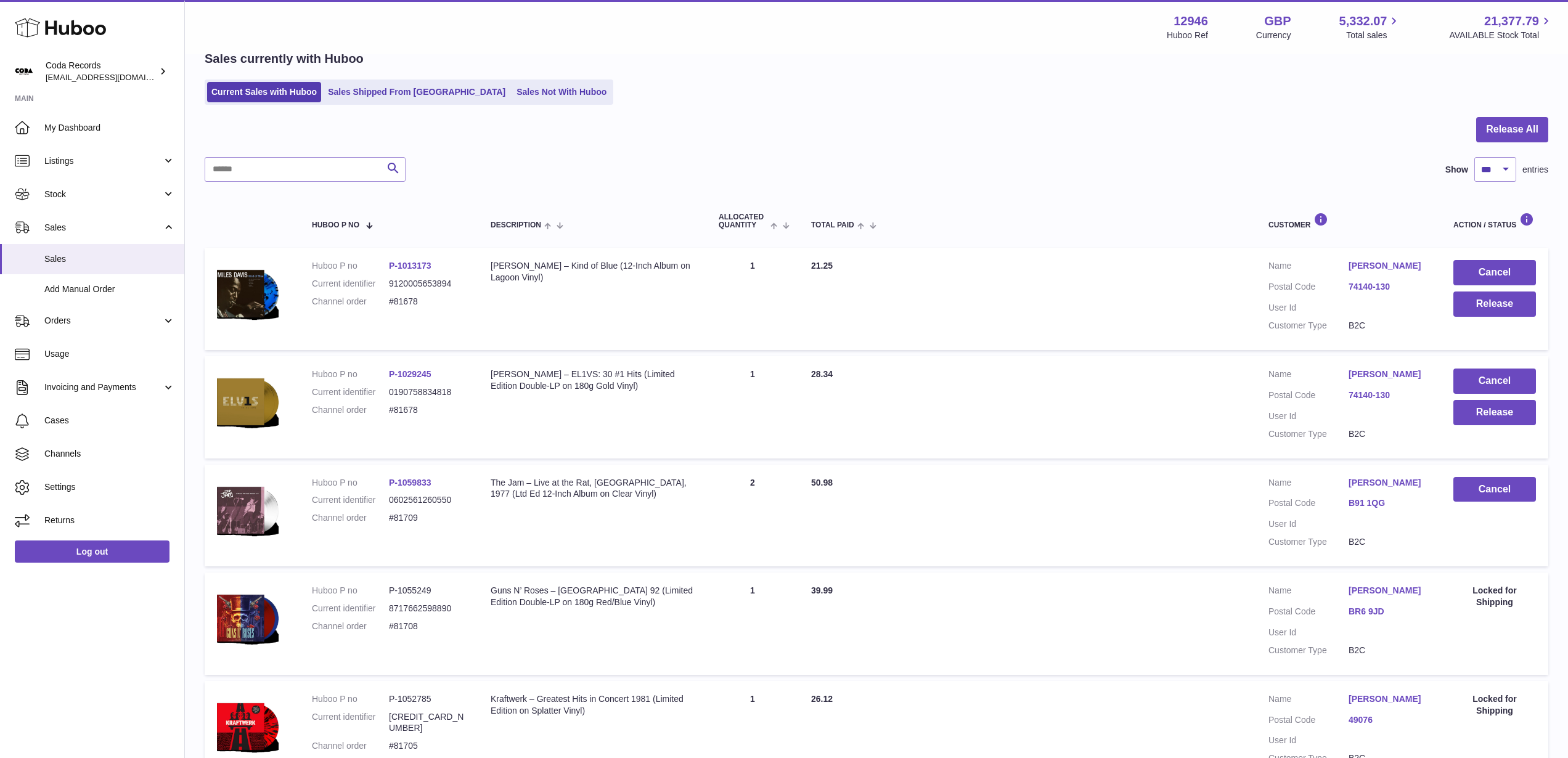
scroll to position [0, 0]
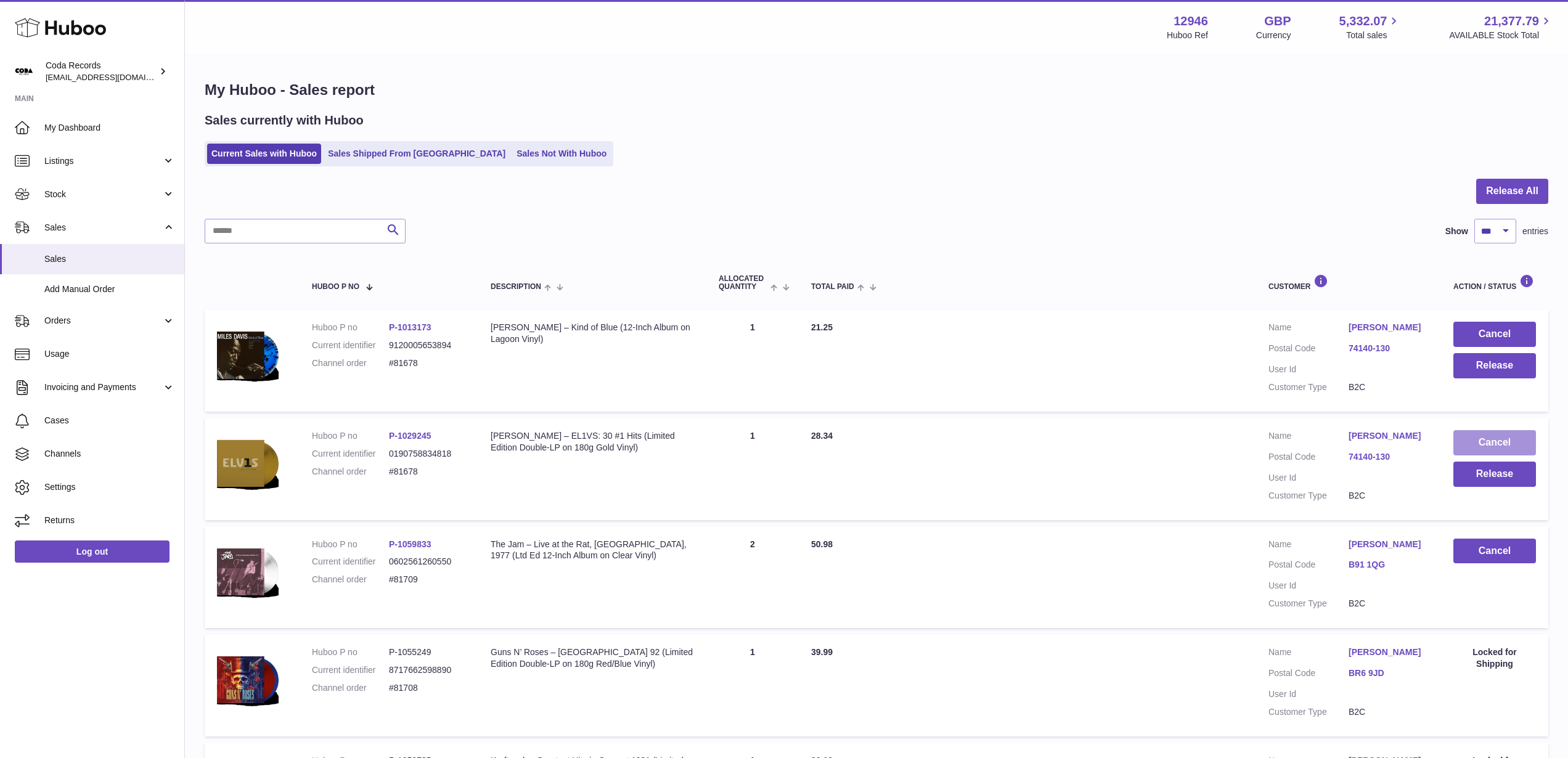
click at [1485, 451] on button "Cancel" at bounding box center [1495, 443] width 82 height 26
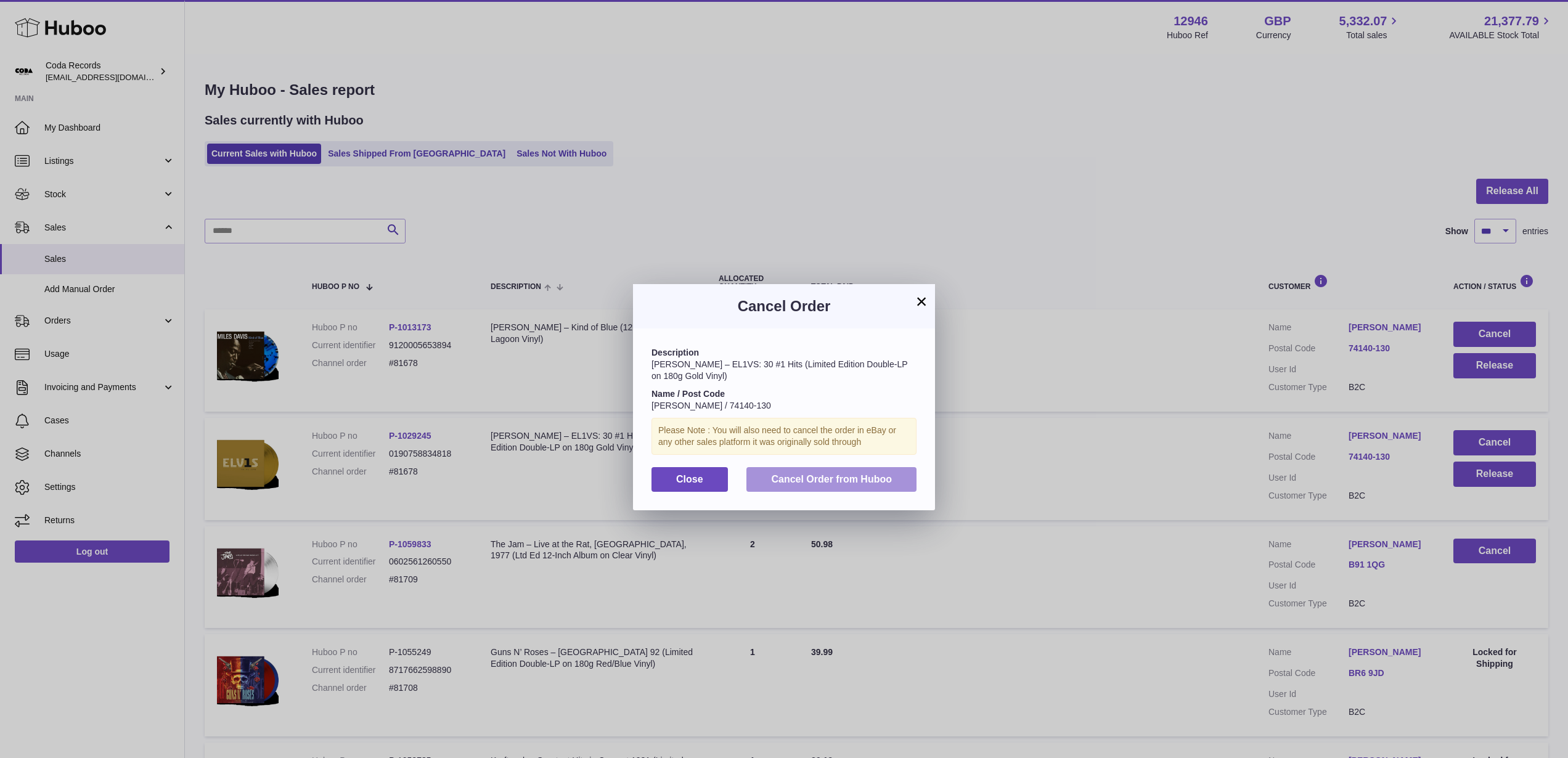
click at [875, 477] on span "Cancel Order from Huboo" at bounding box center [831, 479] width 121 height 10
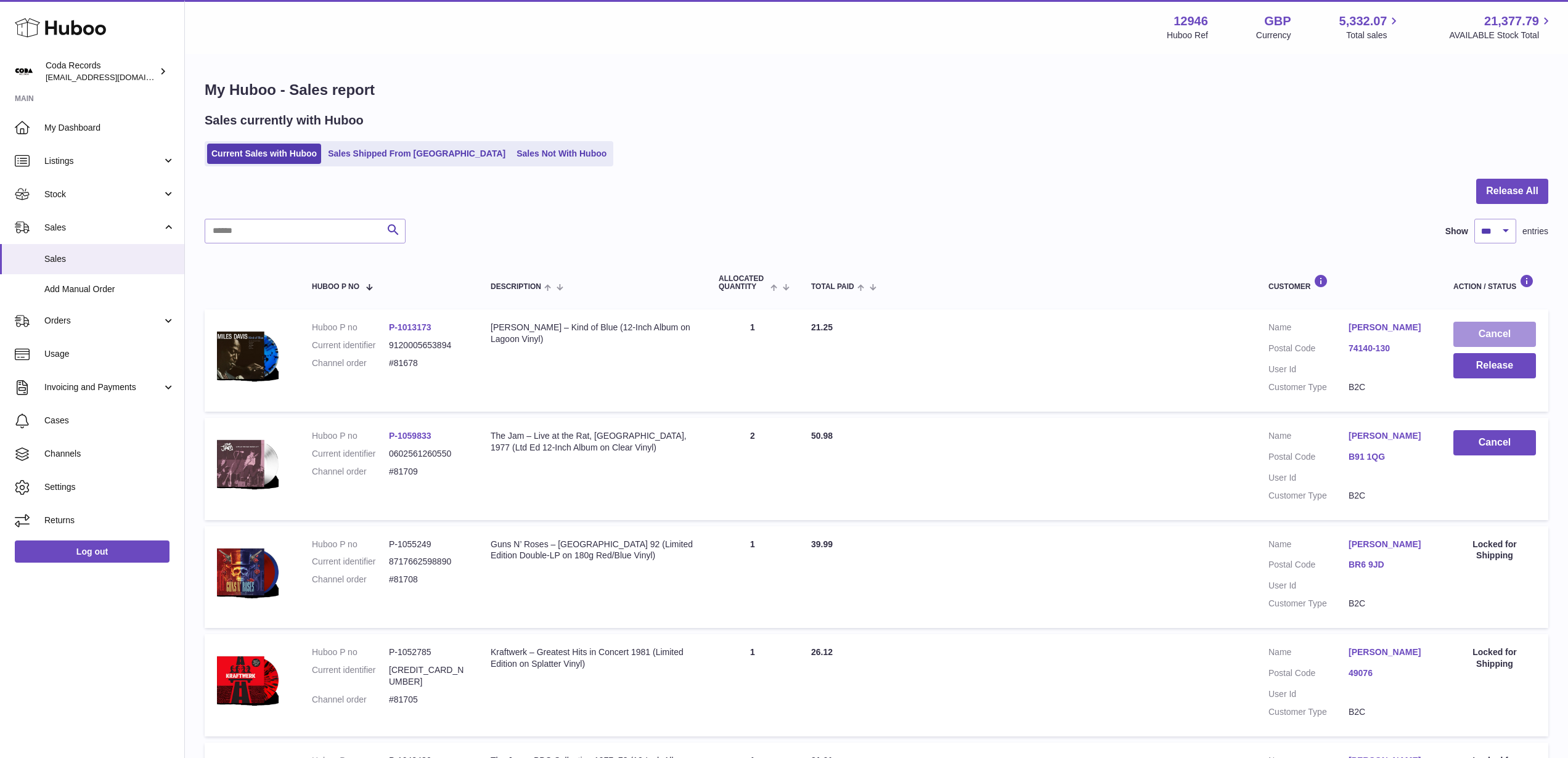
click at [1524, 332] on button "Cancel" at bounding box center [1495, 334] width 82 height 26
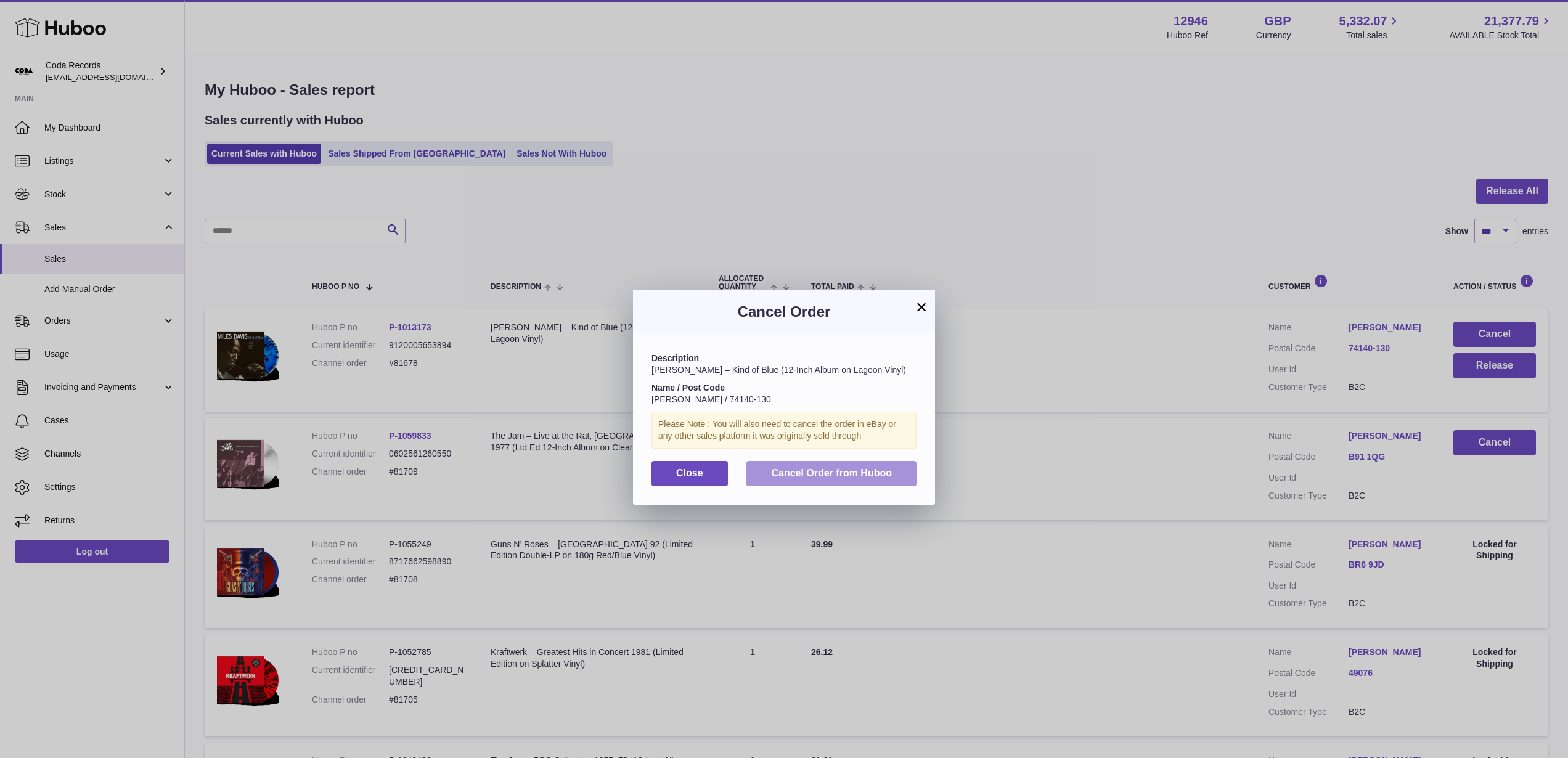
click at [868, 466] on button "Cancel Order from Huboo" at bounding box center [831, 474] width 170 height 26
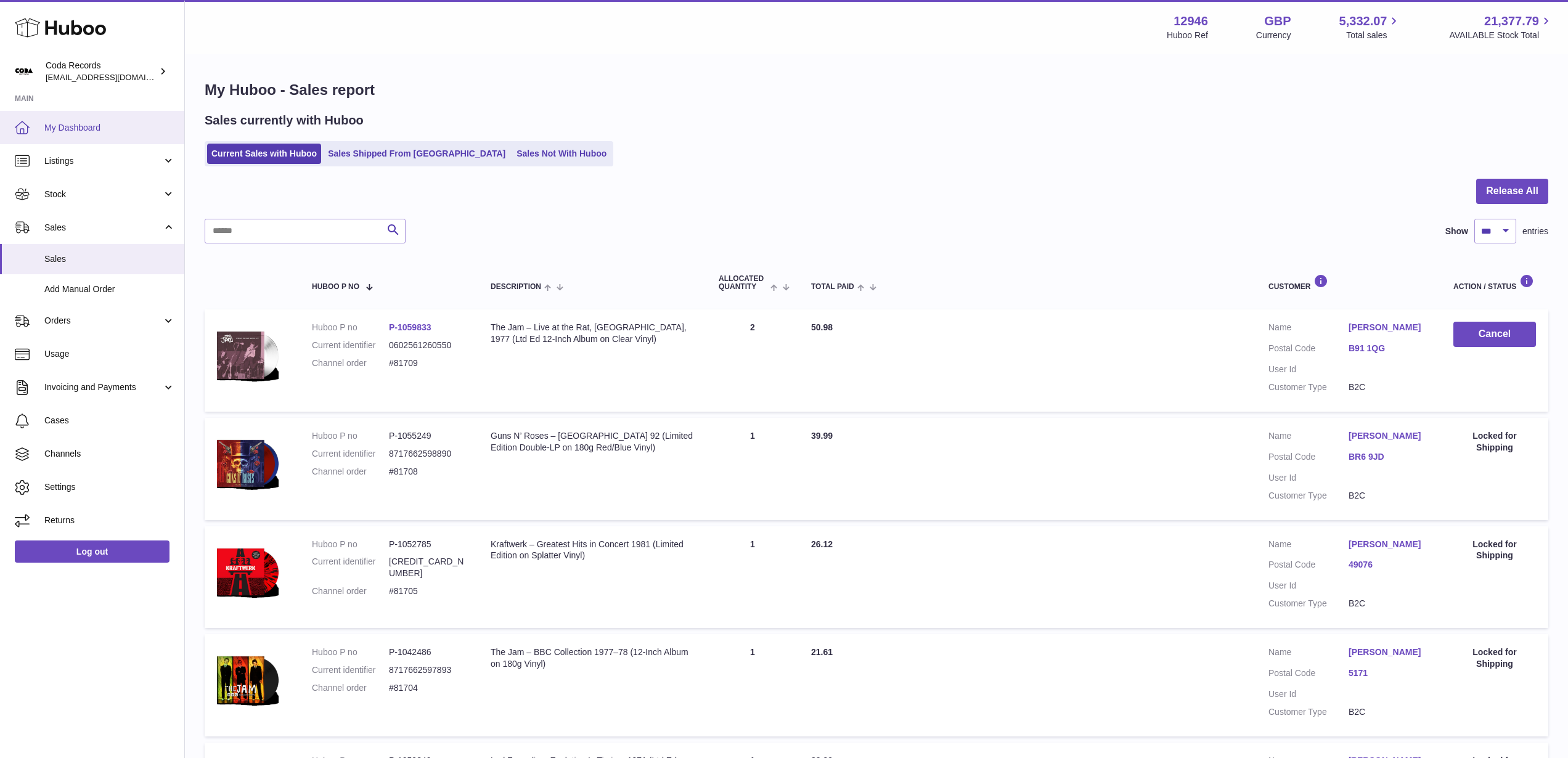
click at [97, 123] on span "My Dashboard" at bounding box center [110, 128] width 131 height 11
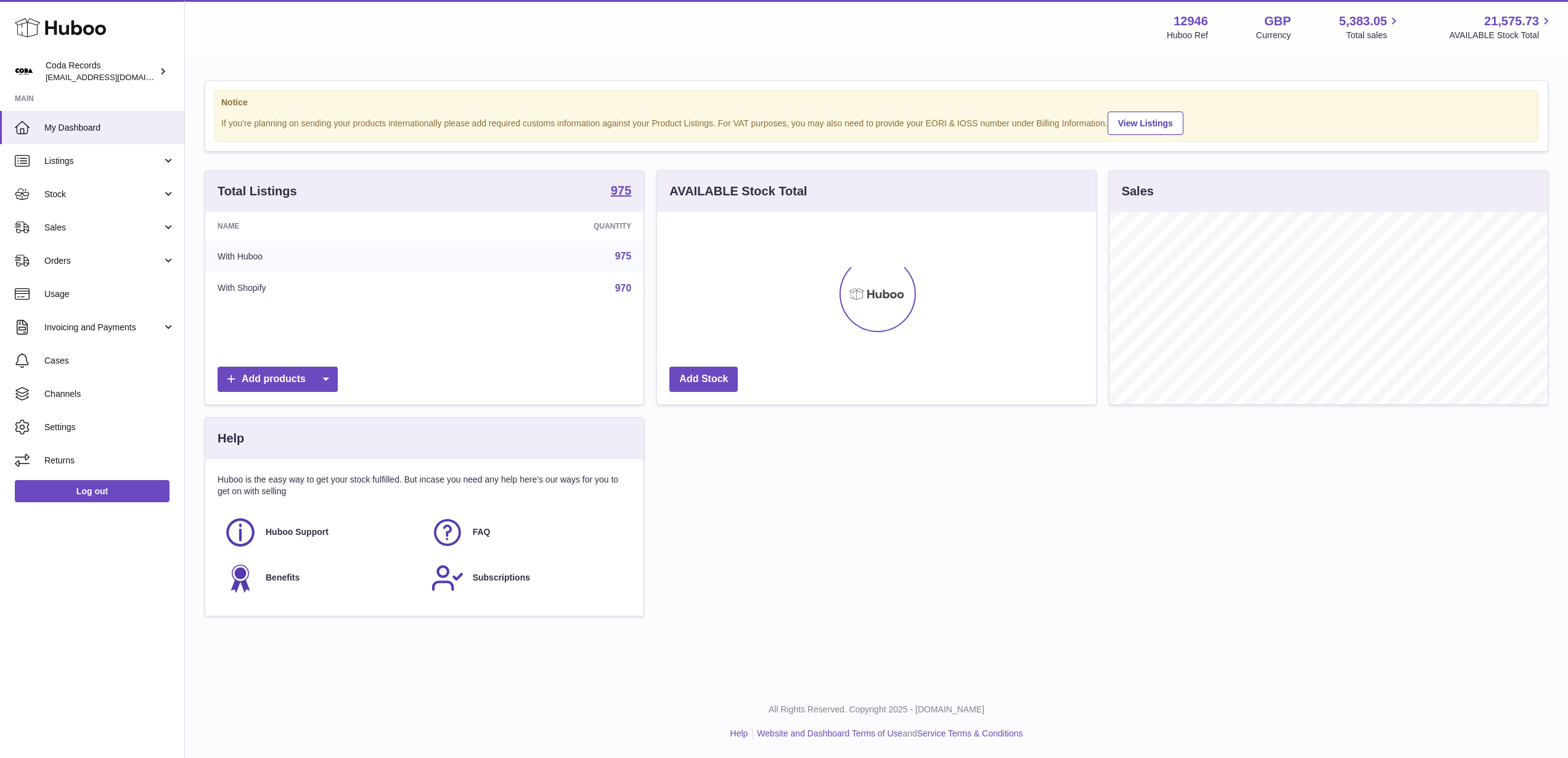
scroll to position [193, 438]
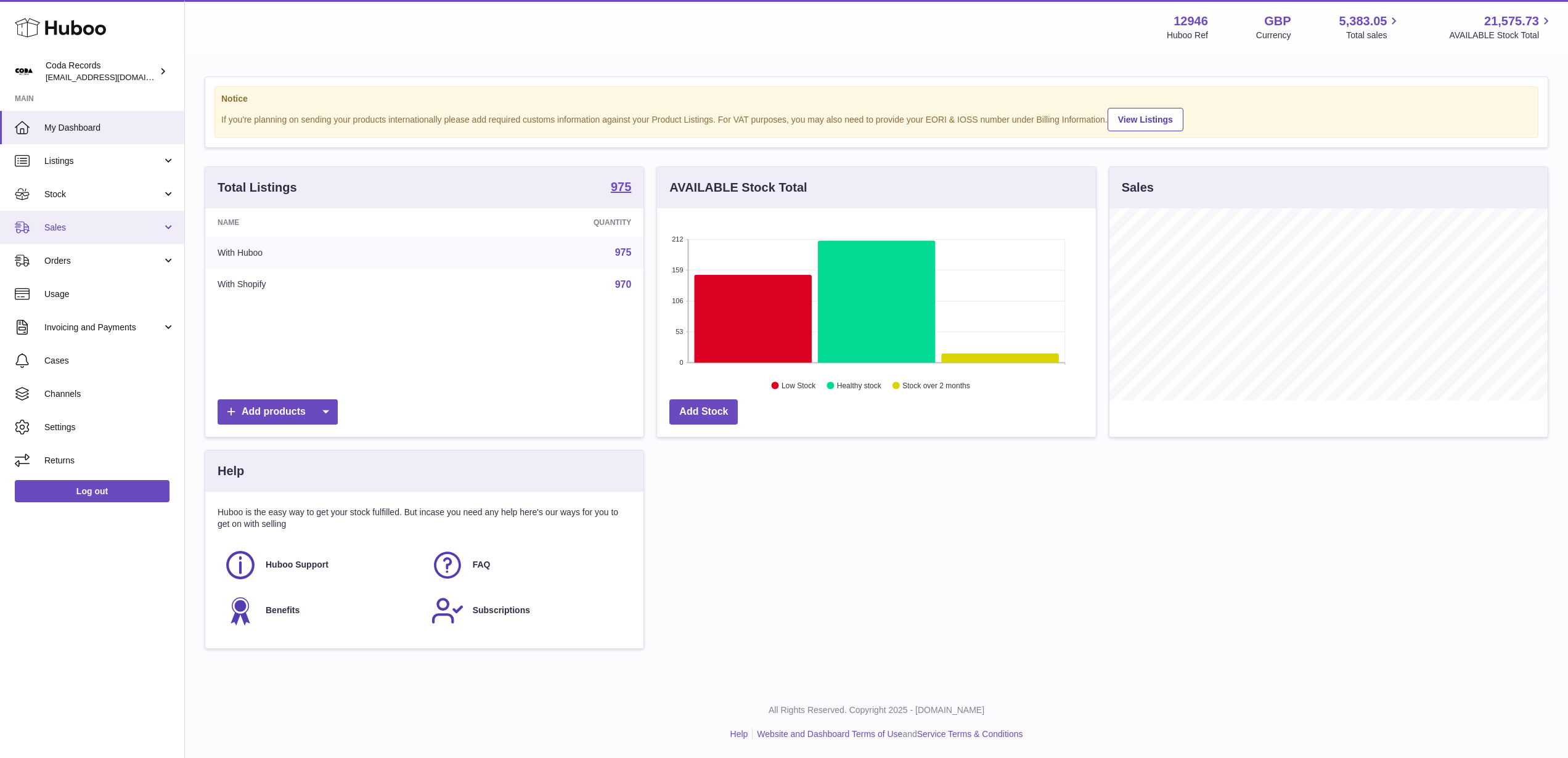
click at [90, 224] on span "Sales" at bounding box center [103, 228] width 118 height 11
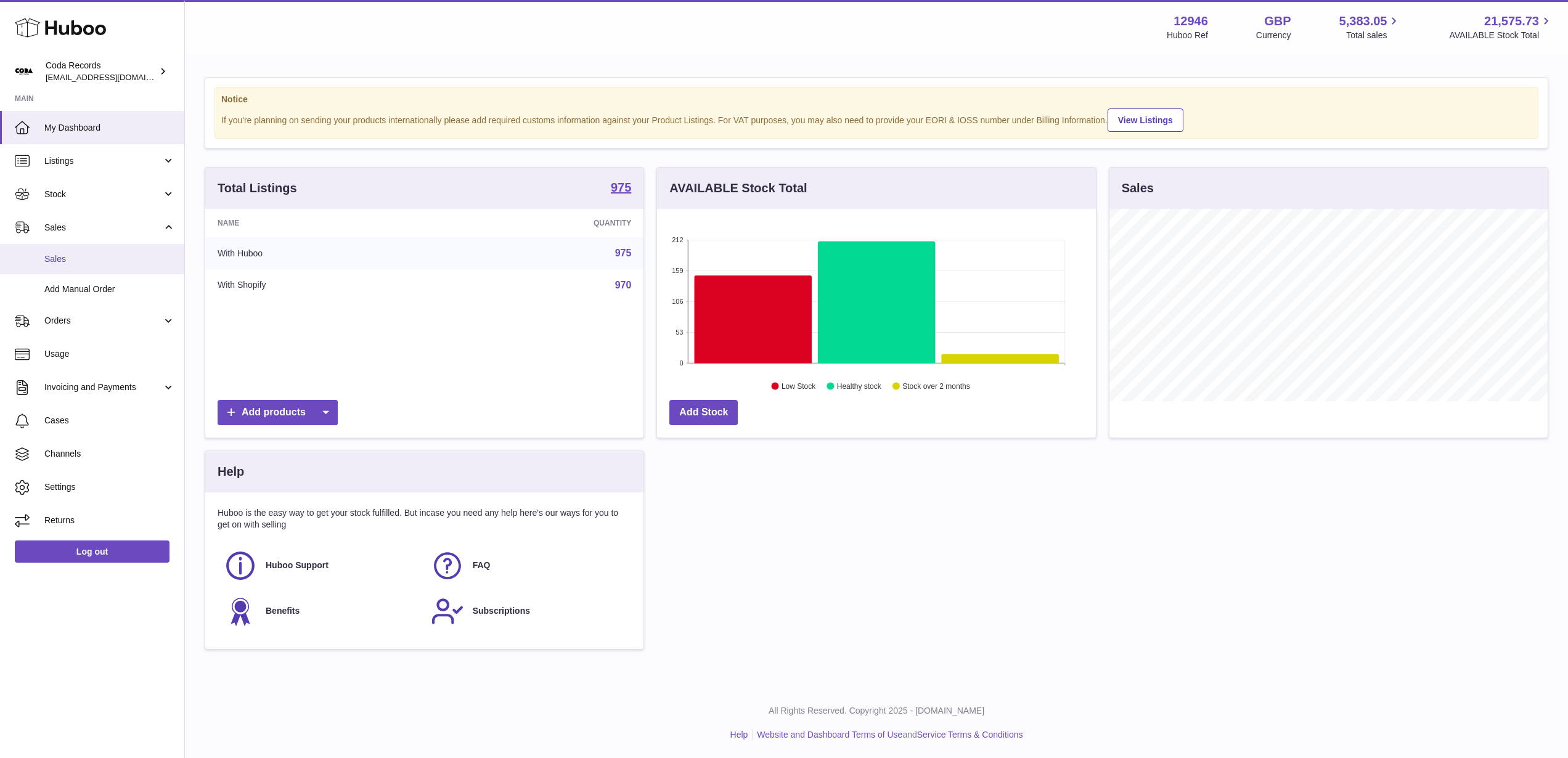
click at [96, 254] on span "Sales" at bounding box center [110, 259] width 131 height 11
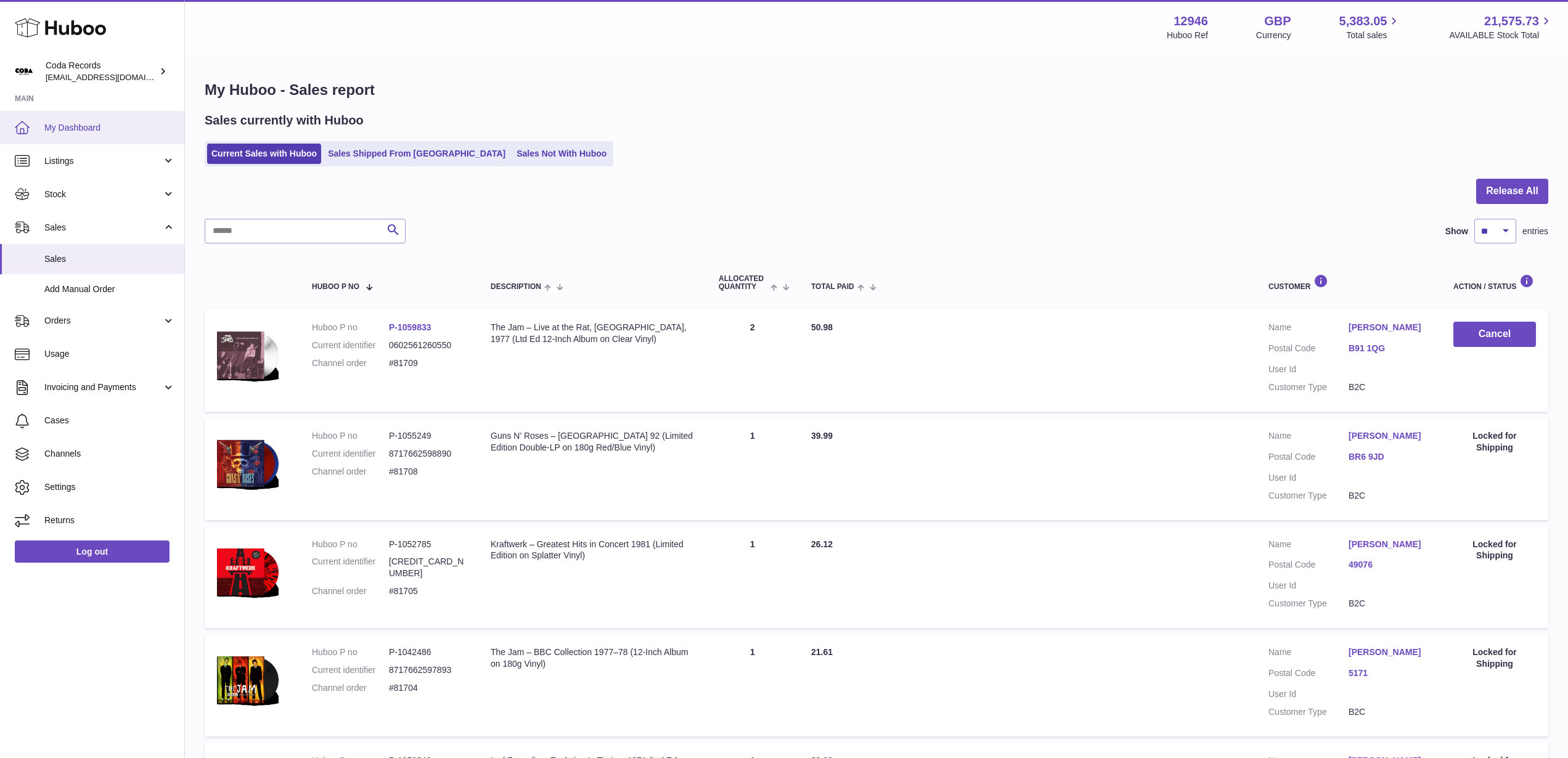
click at [66, 128] on span "My Dashboard" at bounding box center [110, 128] width 131 height 11
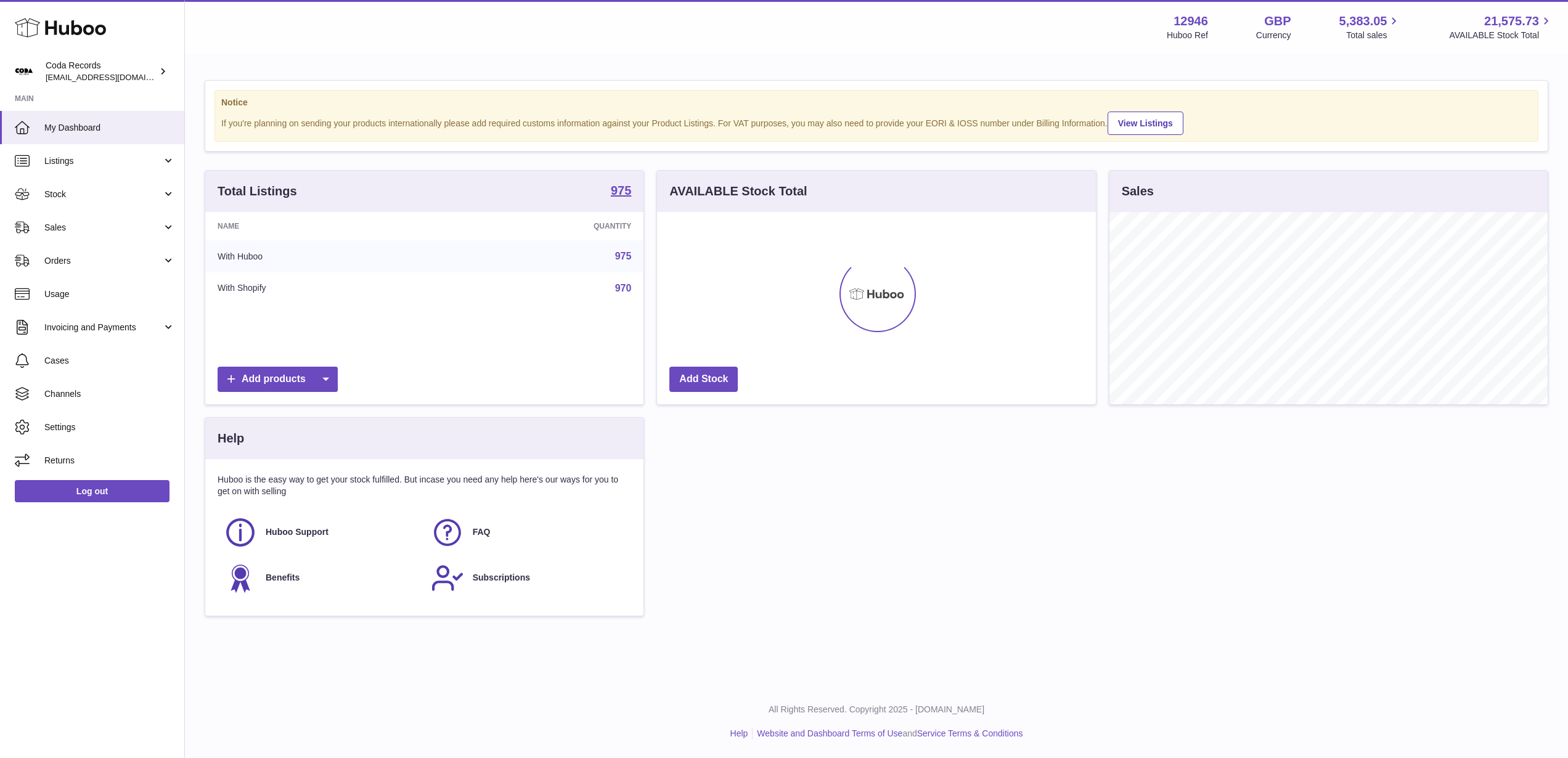
scroll to position [193, 438]
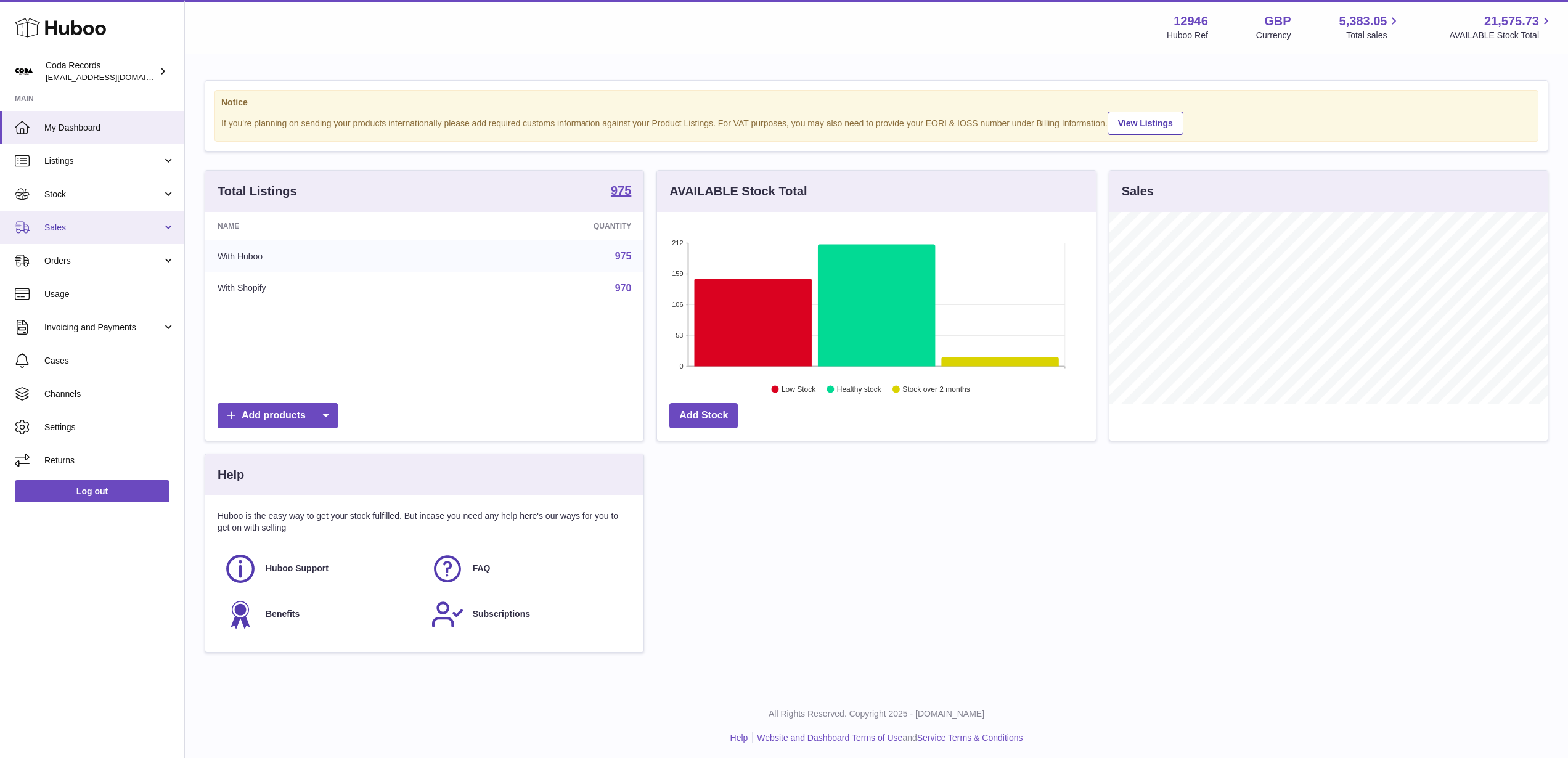
click at [85, 227] on span "Sales" at bounding box center [103, 228] width 118 height 11
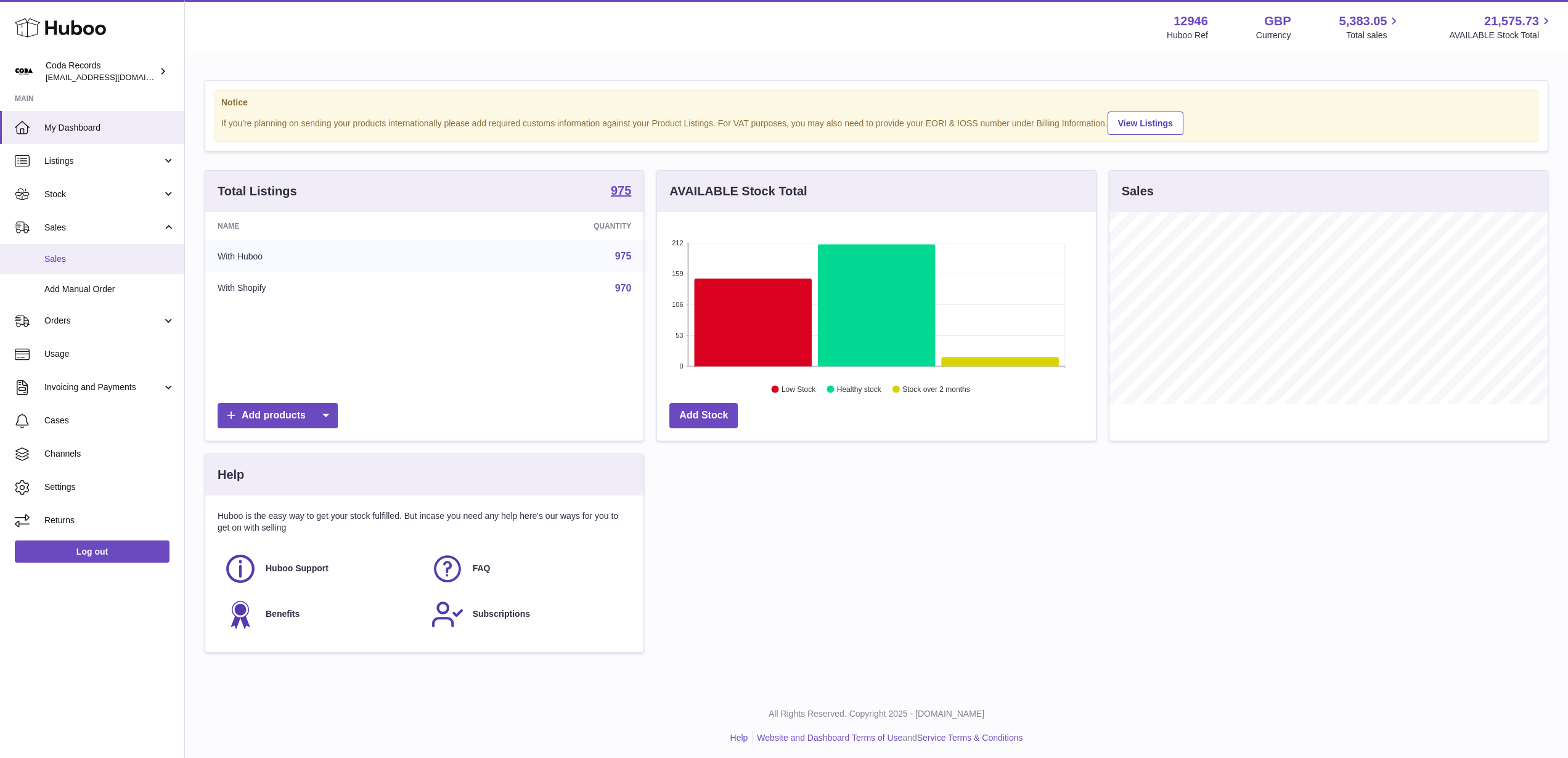
click at [94, 261] on span "Sales" at bounding box center [110, 259] width 131 height 11
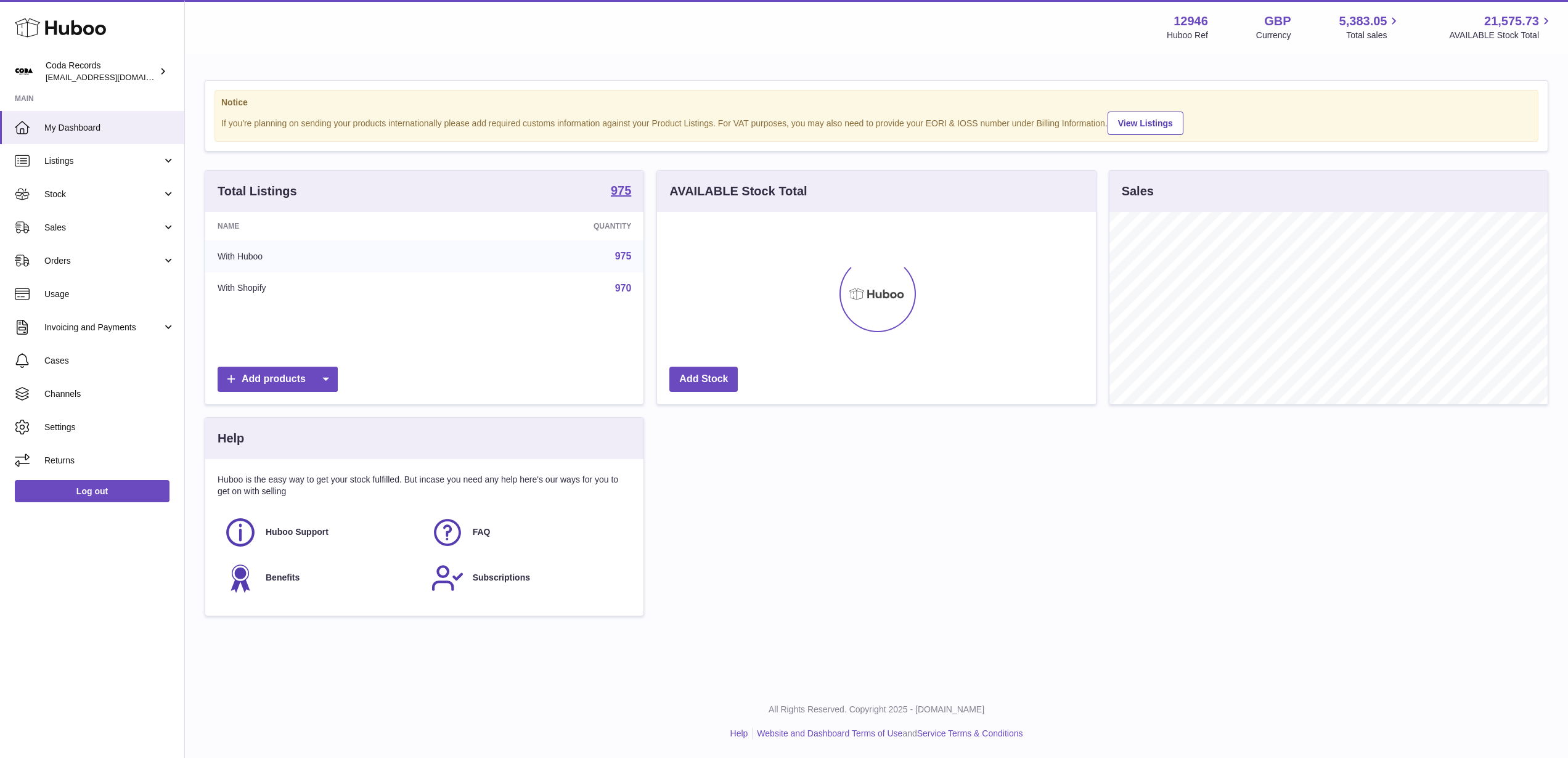
scroll to position [193, 438]
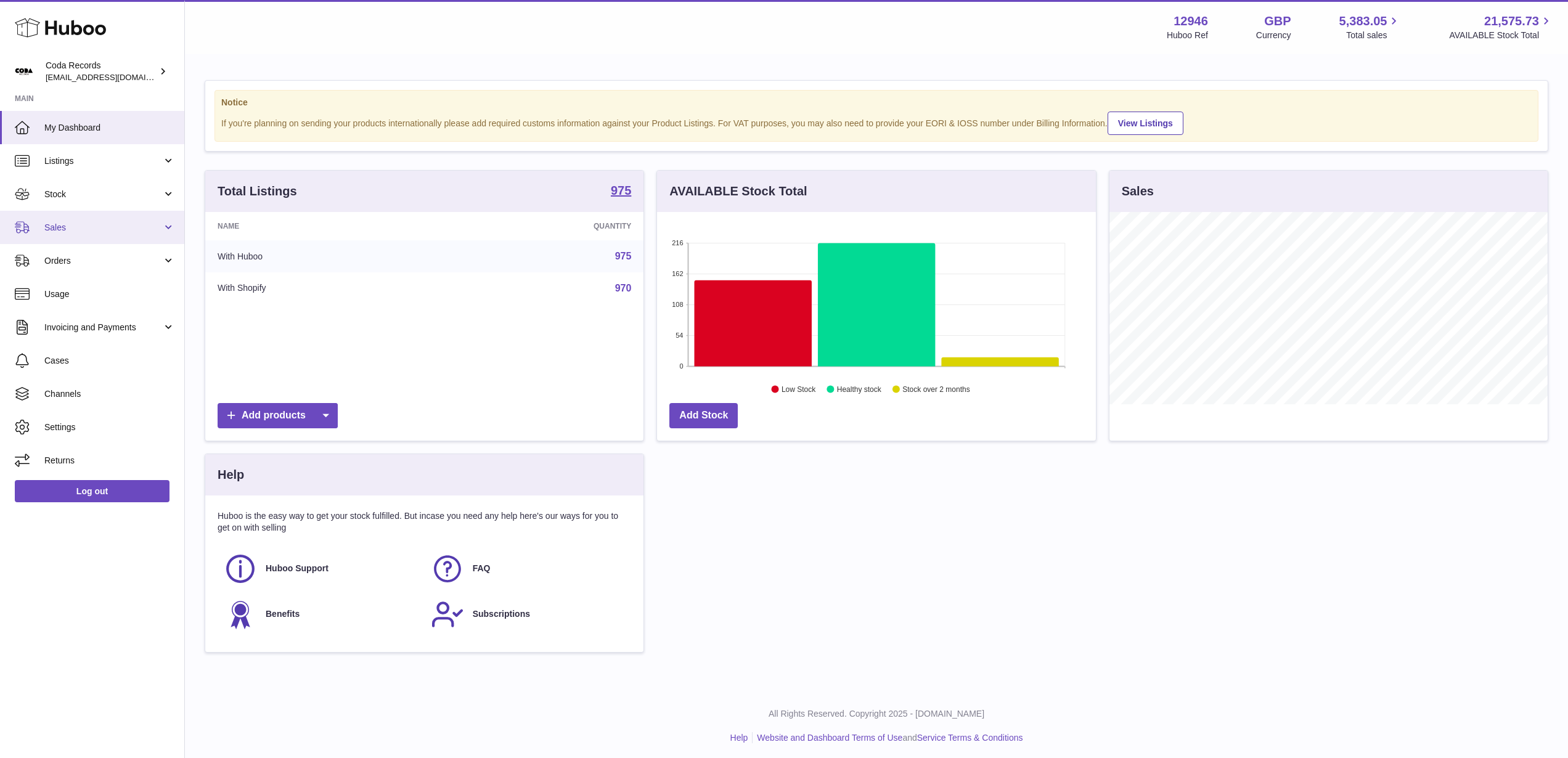
click at [135, 235] on link "Sales" at bounding box center [92, 228] width 184 height 33
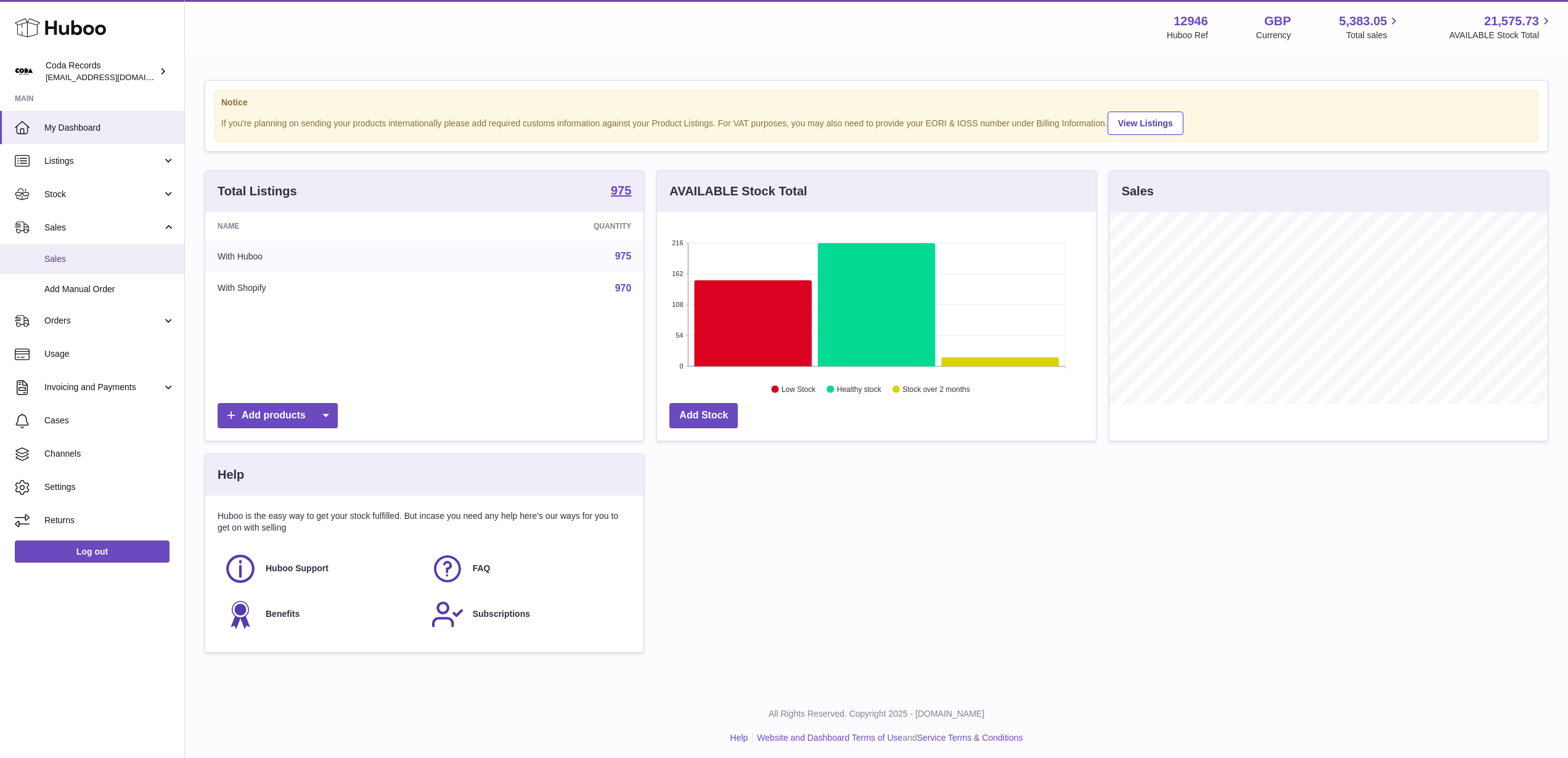
click at [133, 258] on span "Sales" at bounding box center [110, 259] width 131 height 11
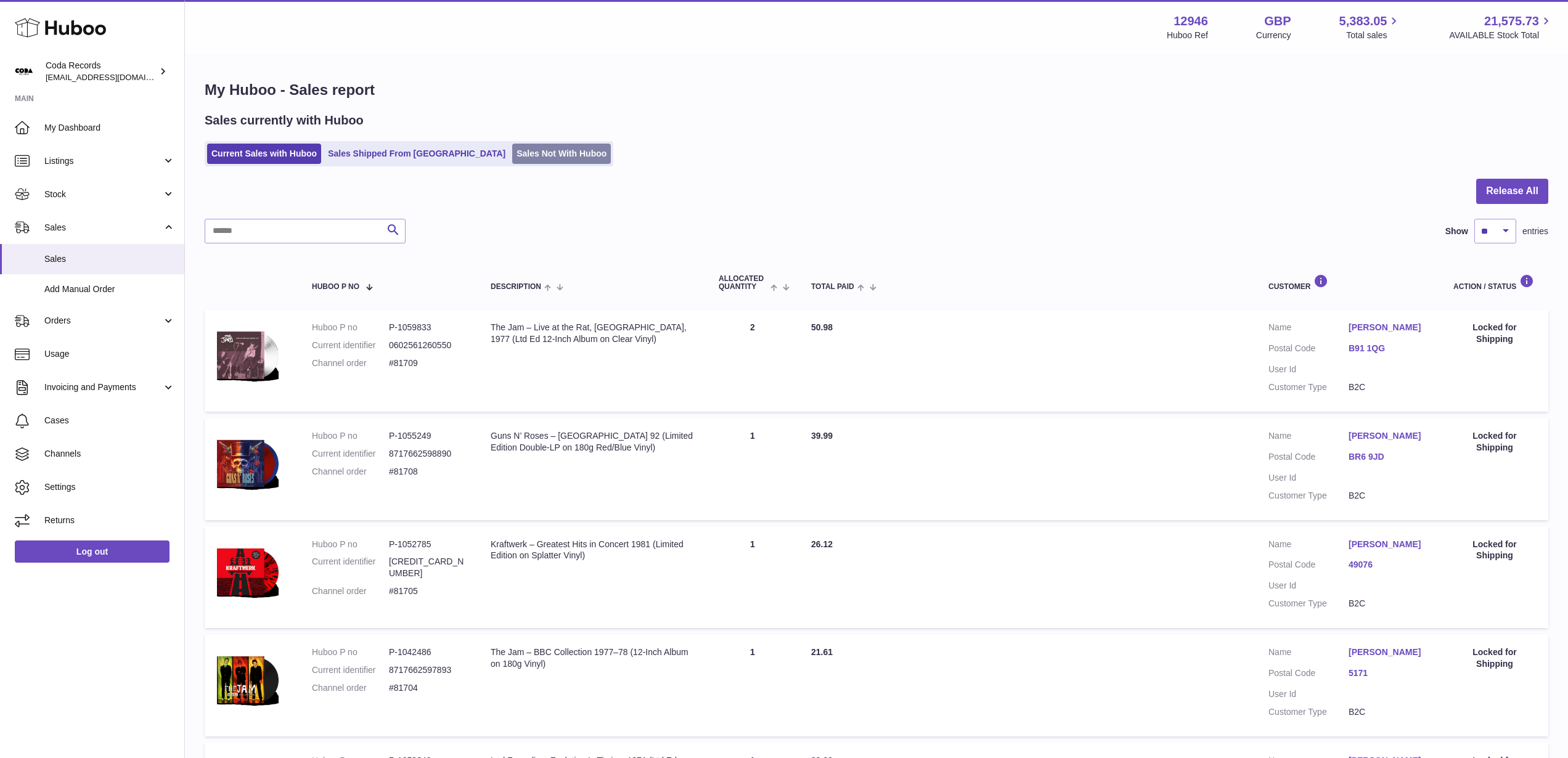
click at [512, 158] on link "Sales Not With Huboo" at bounding box center [561, 154] width 99 height 20
